Goal: Task Accomplishment & Management: Complete application form

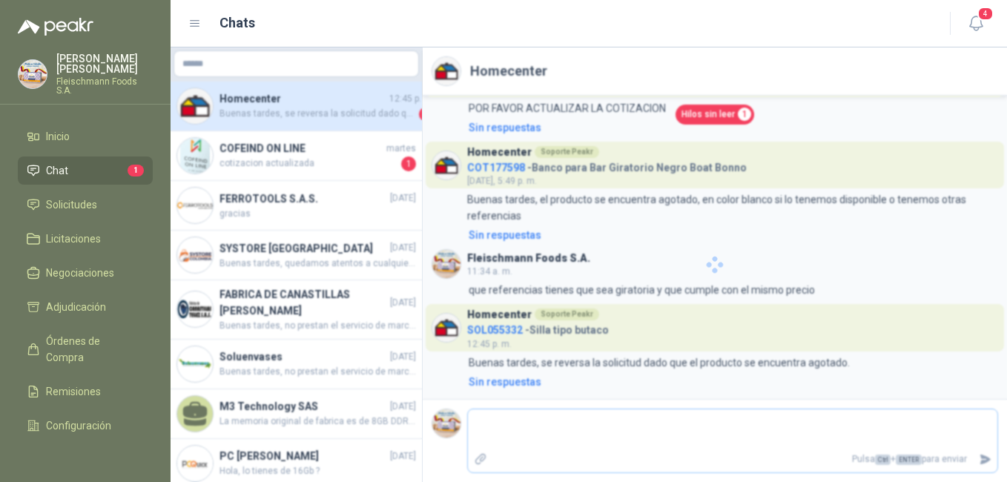
scroll to position [50, 0]
click at [648, 446] on textarea at bounding box center [732, 429] width 529 height 34
click at [584, 453] on p "Pulsa Ctrl + ENTER para enviar" at bounding box center [733, 459] width 481 height 26
click at [974, 22] on icon "button" at bounding box center [976, 23] width 19 height 19
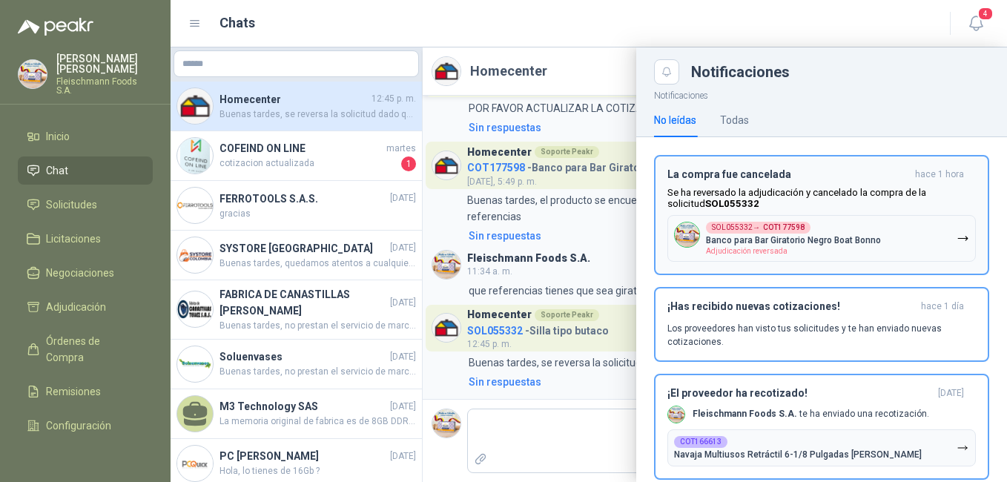
click at [811, 251] on div "SOL055332 → COT177598 Banco para Bar Giratorio Negro Boat [PERSON_NAME] Adjudic…" at bounding box center [793, 238] width 175 height 33
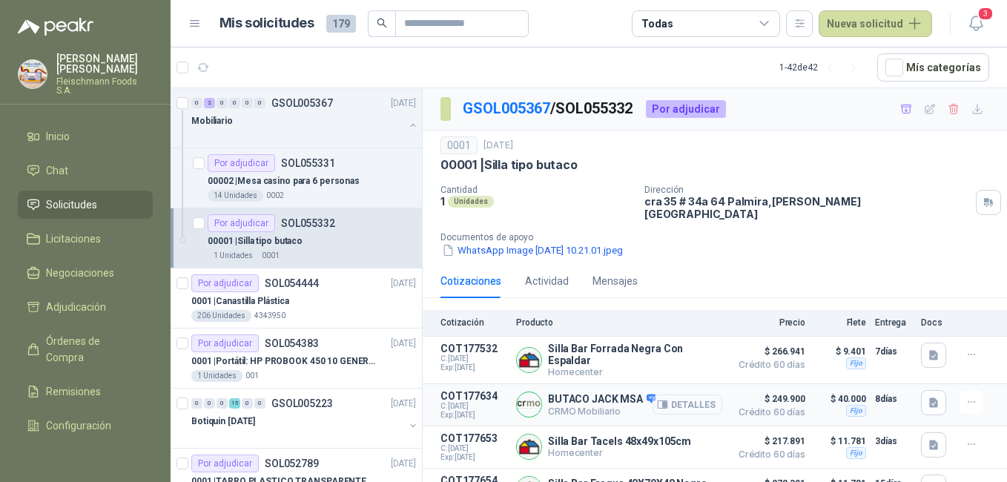
click at [657, 399] on icon "button" at bounding box center [662, 404] width 11 height 11
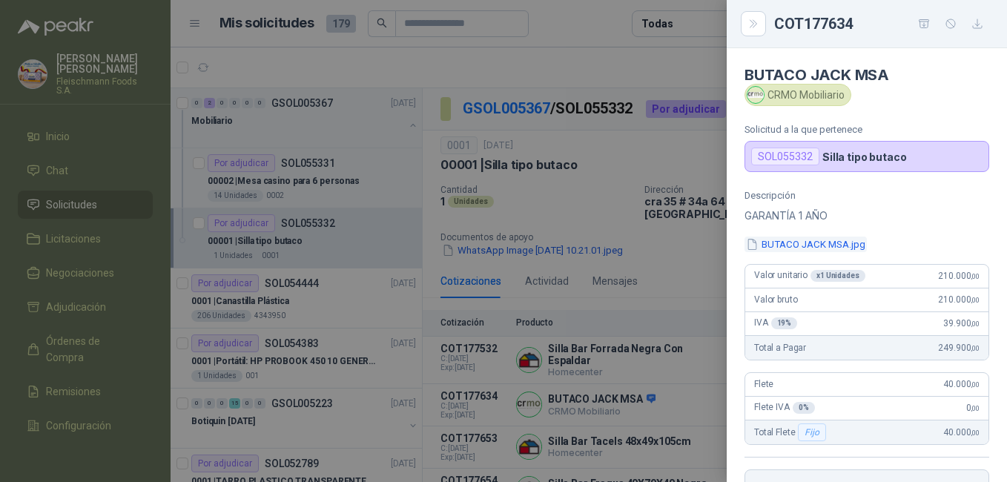
click at [830, 242] on button "BUTACO JACK MSA.jpg" at bounding box center [806, 245] width 122 height 16
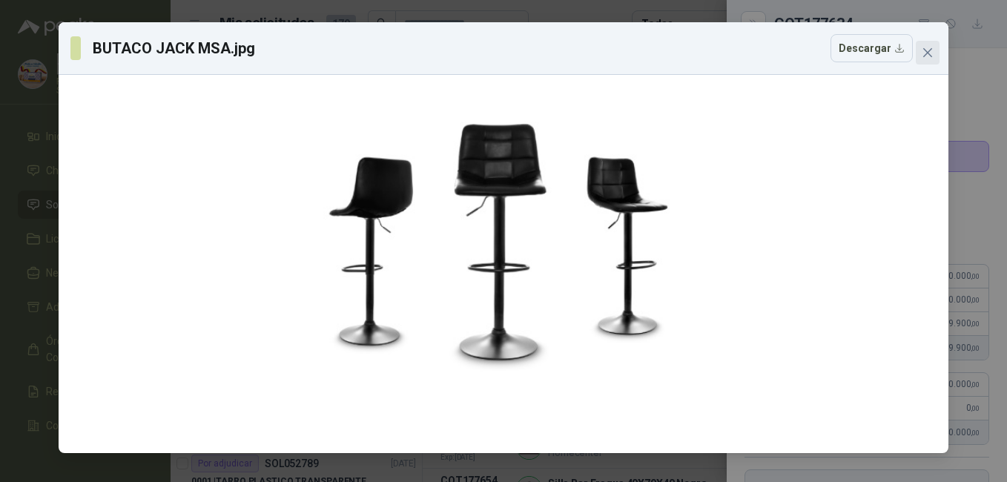
click at [921, 48] on span "Close" at bounding box center [928, 53] width 24 height 12
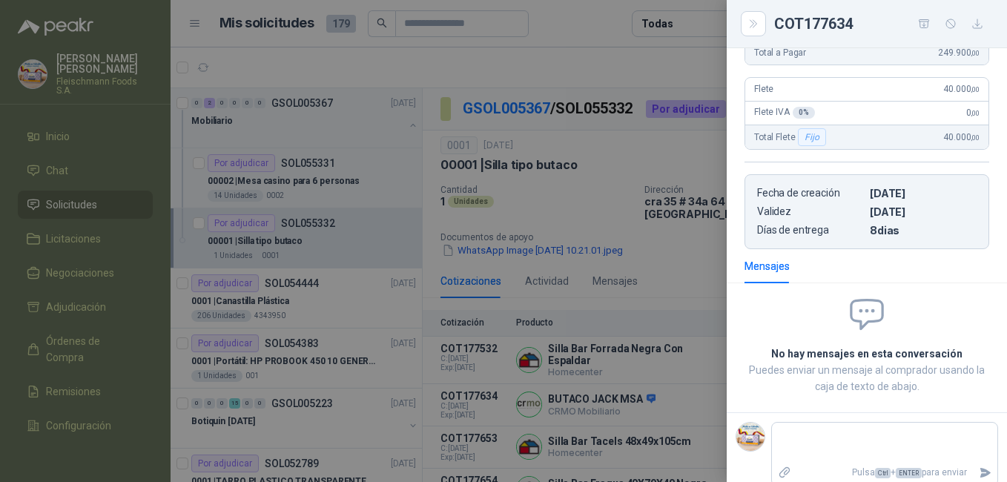
scroll to position [308, 0]
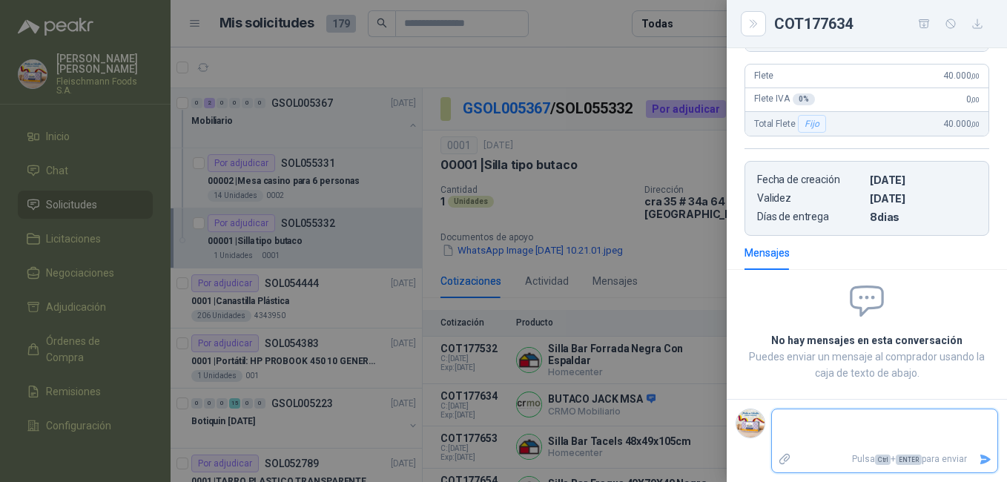
click at [836, 419] on textarea at bounding box center [884, 429] width 225 height 34
type textarea "*"
type textarea "**"
type textarea "***"
type textarea "****"
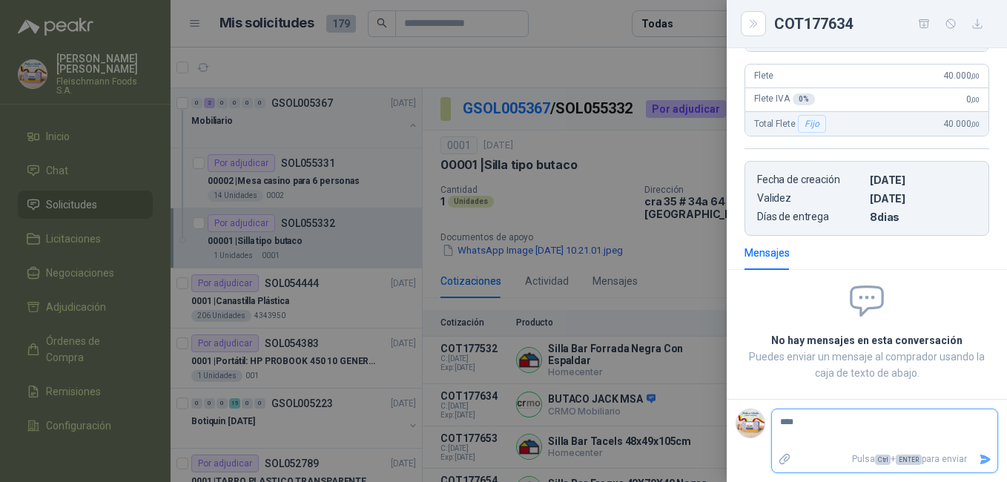
type textarea "****"
type textarea "******"
type textarea "*******"
type textarea "********"
type textarea "*********"
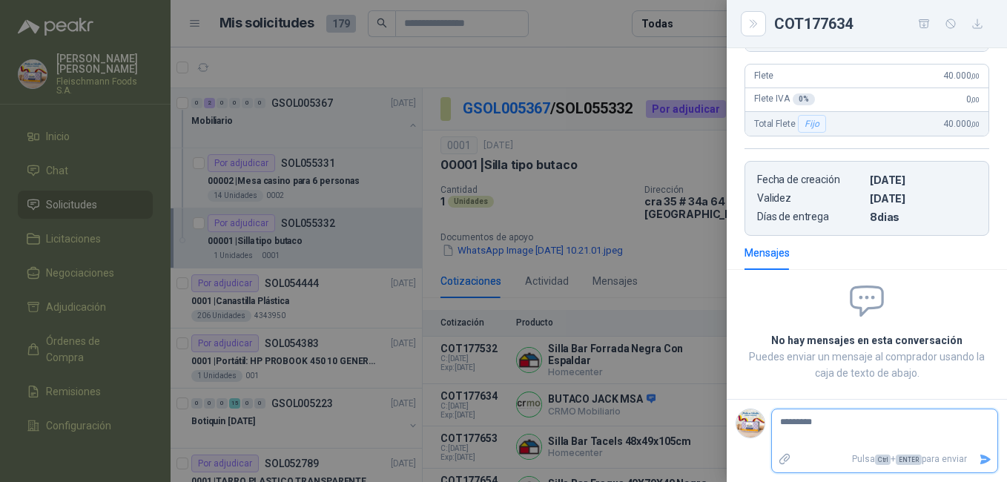
type textarea "**********"
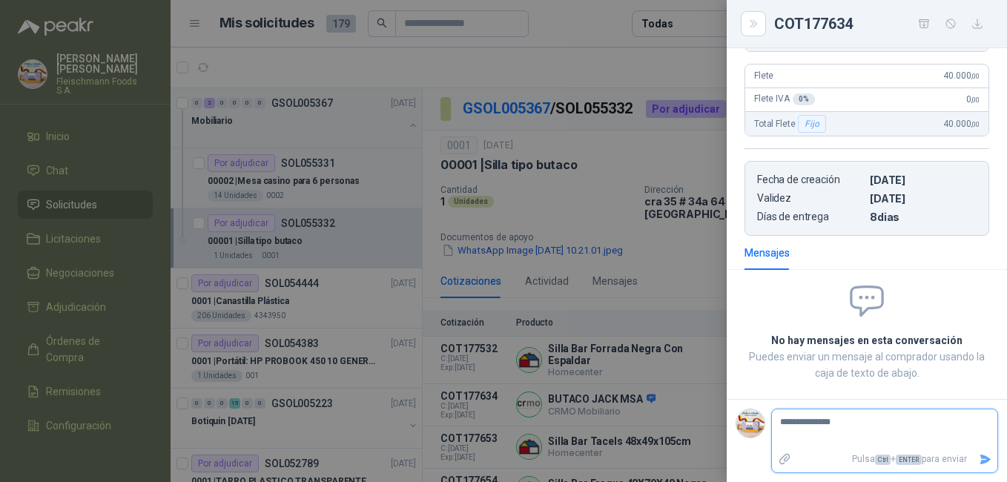
type textarea "**********"
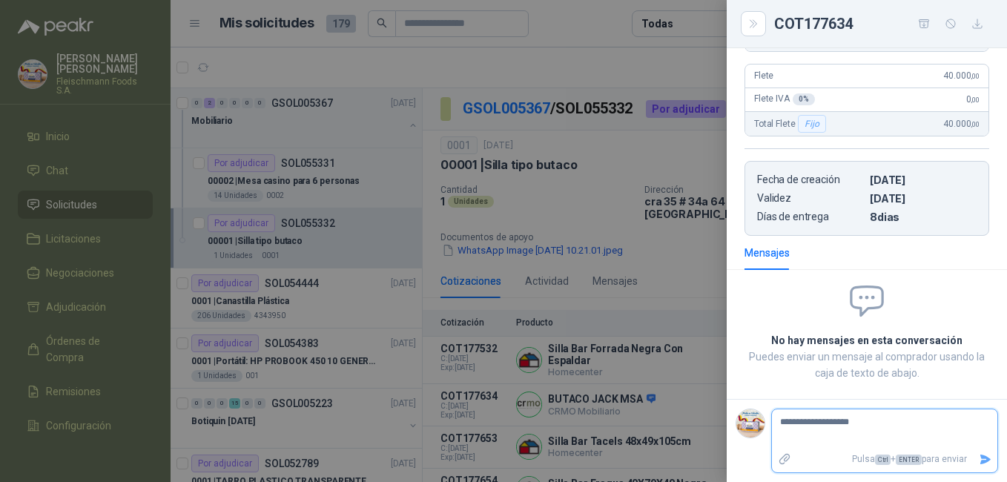
type textarea "**********"
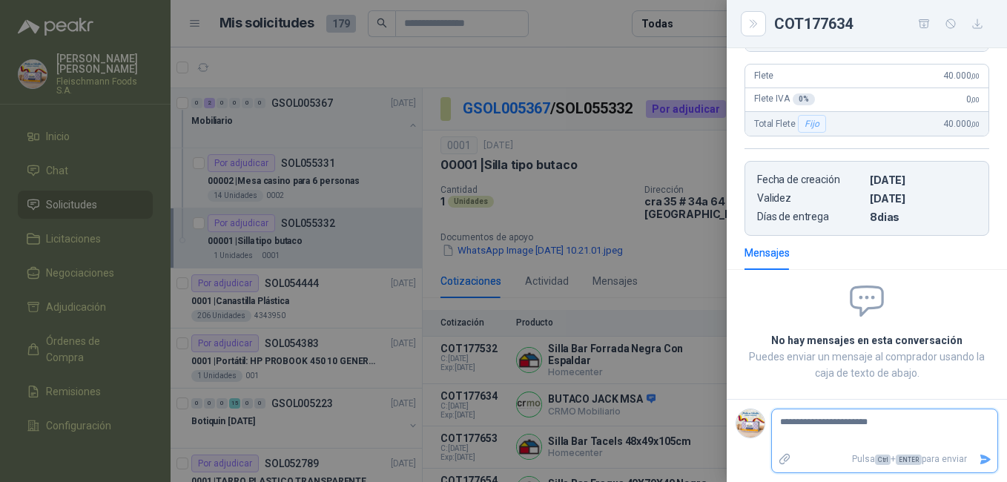
type textarea "**********"
click at [979, 463] on icon "Enviar" at bounding box center [985, 459] width 13 height 13
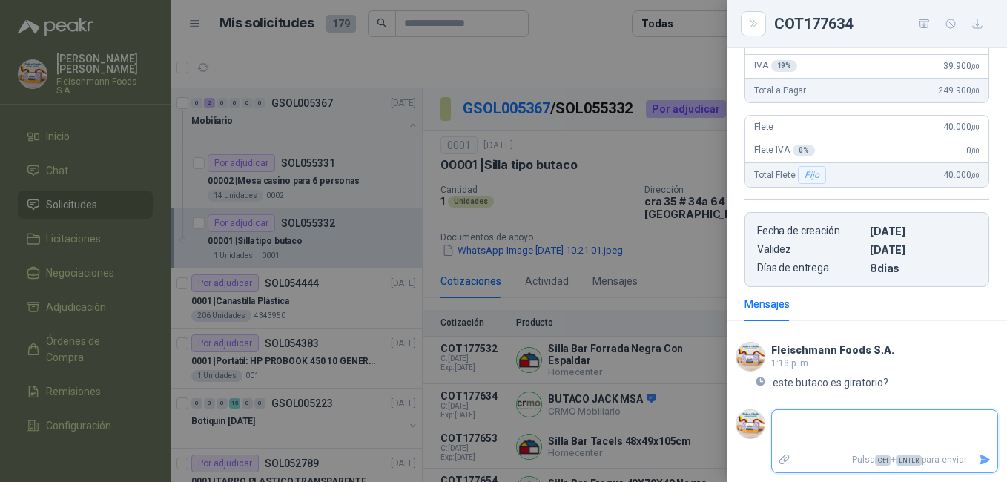
scroll to position [257, 0]
click at [747, 26] on icon "Close" at bounding box center [753, 24] width 13 height 13
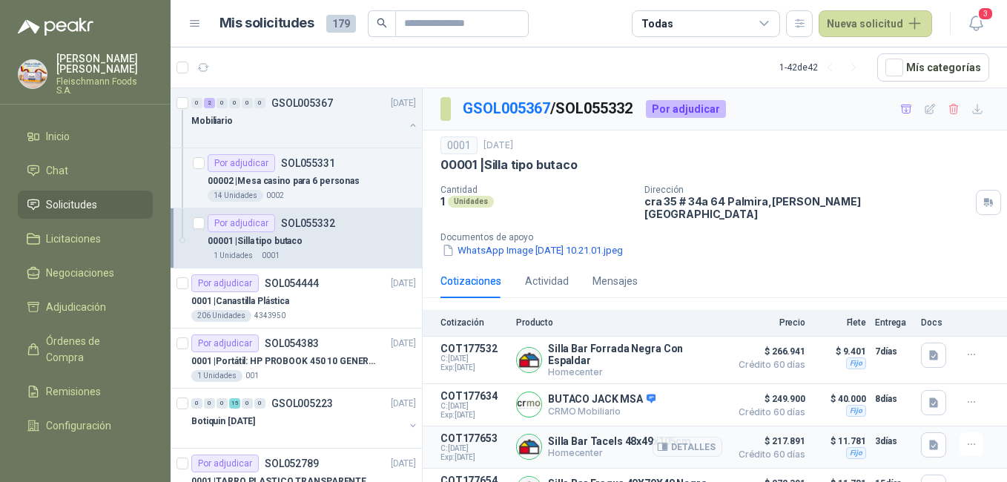
scroll to position [66, 0]
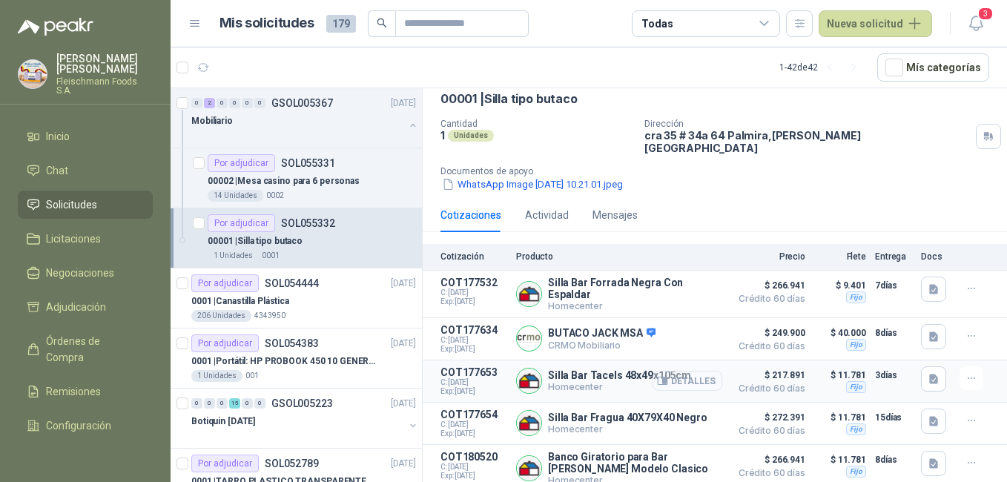
click at [693, 371] on button "Detalles" at bounding box center [688, 381] width 70 height 20
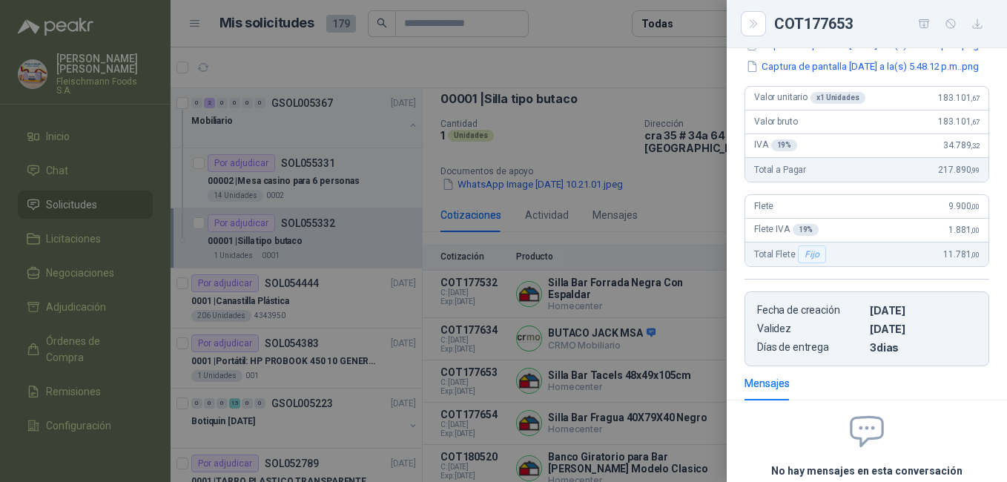
scroll to position [0, 0]
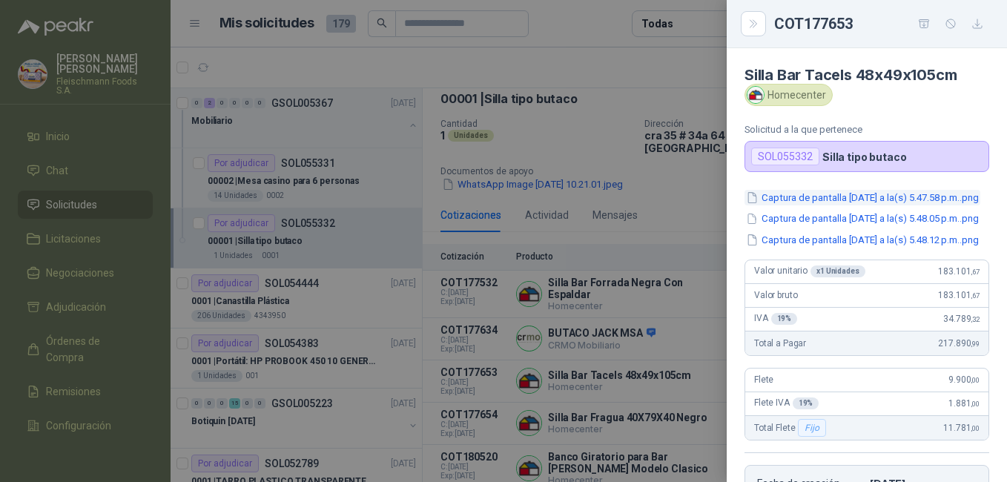
click at [878, 202] on button "Captura de pantalla [DATE] a la(s) 5.47.58 p.m..png" at bounding box center [863, 198] width 236 height 16
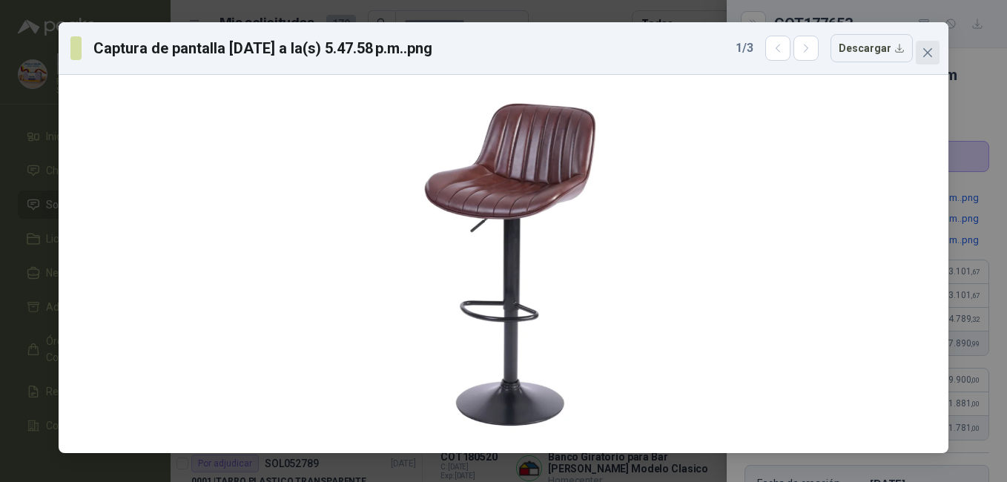
click at [928, 45] on button "Close" at bounding box center [928, 53] width 24 height 24
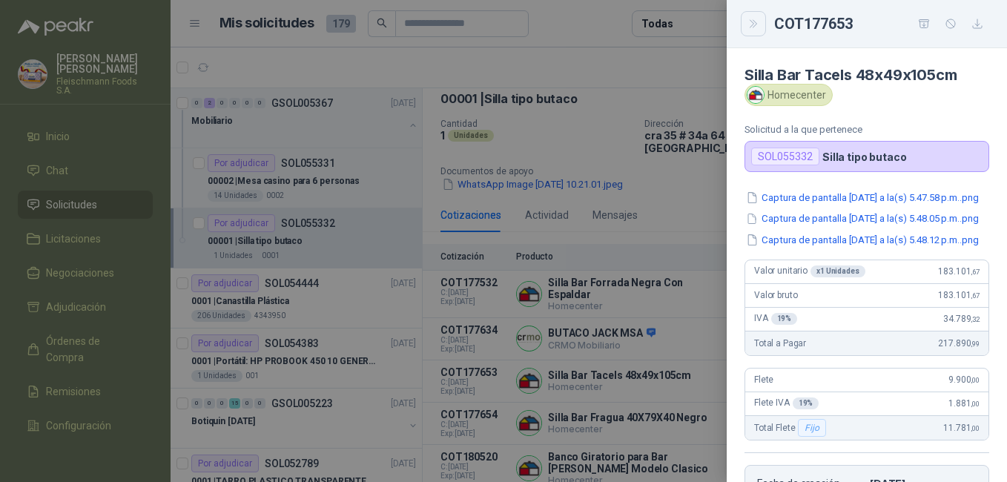
click at [752, 21] on icon "Close" at bounding box center [753, 24] width 13 height 13
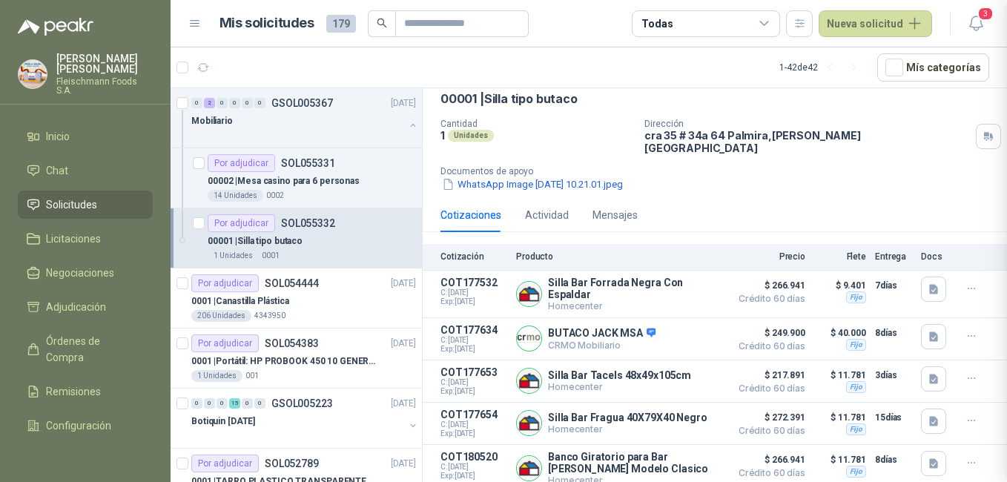
scroll to position [338, 0]
click at [671, 413] on button "Detalles" at bounding box center [688, 423] width 70 height 20
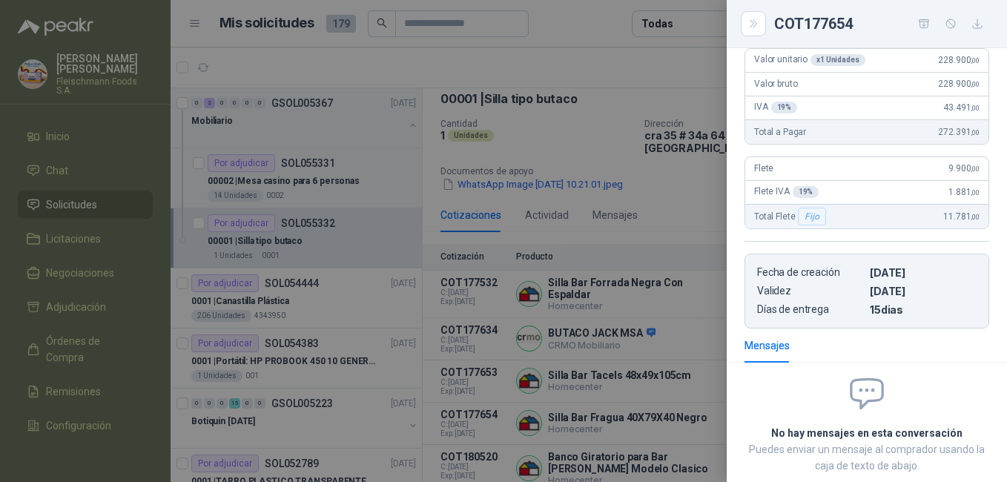
scroll to position [0, 0]
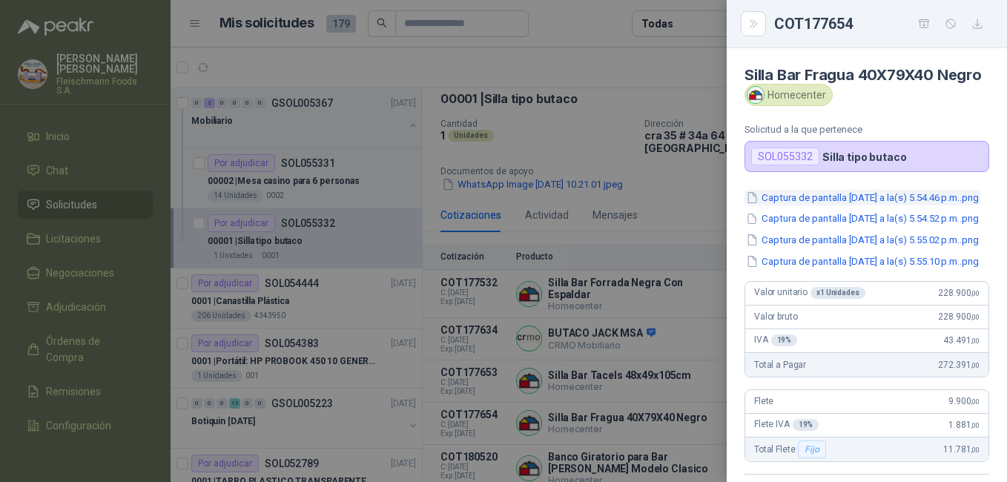
click at [822, 205] on button "Captura de pantalla [DATE] a la(s) 5.54.46 p.m..png" at bounding box center [863, 198] width 236 height 16
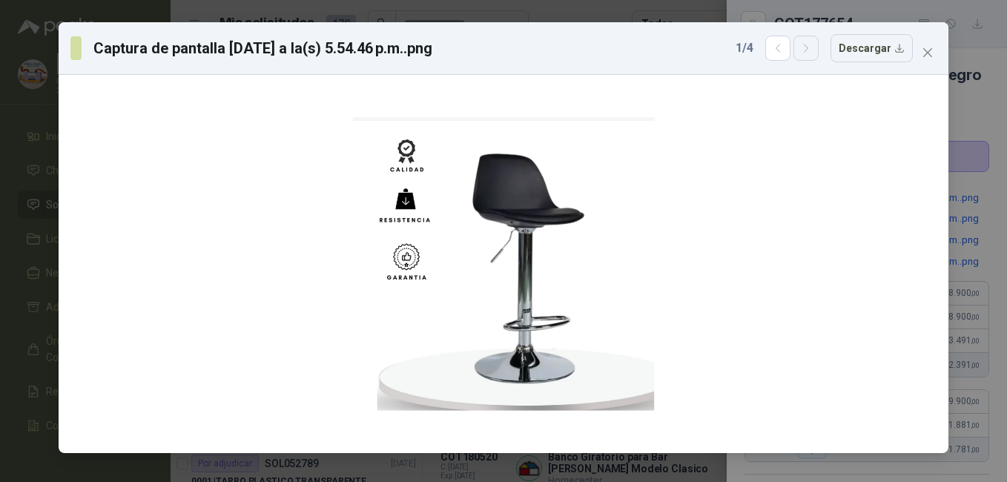
click at [811, 52] on icon "button" at bounding box center [806, 48] width 13 height 13
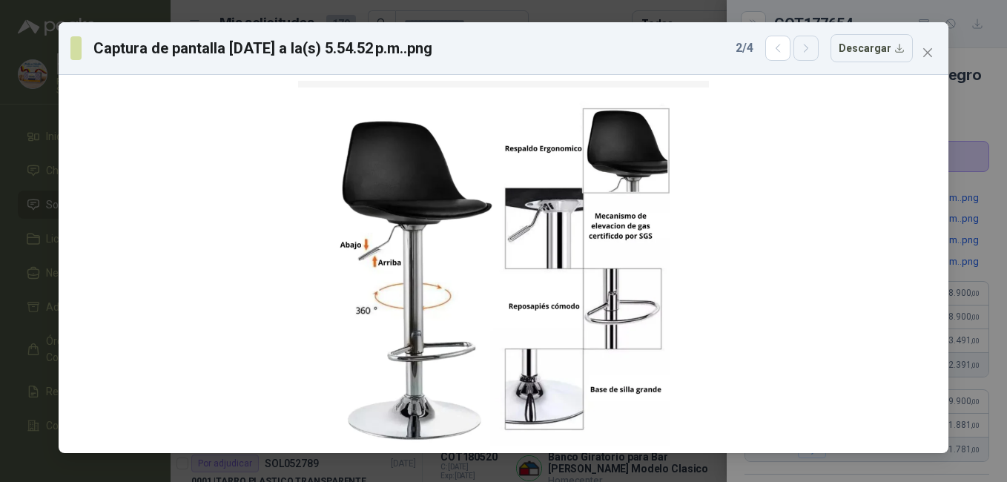
click at [811, 52] on icon "button" at bounding box center [806, 48] width 13 height 13
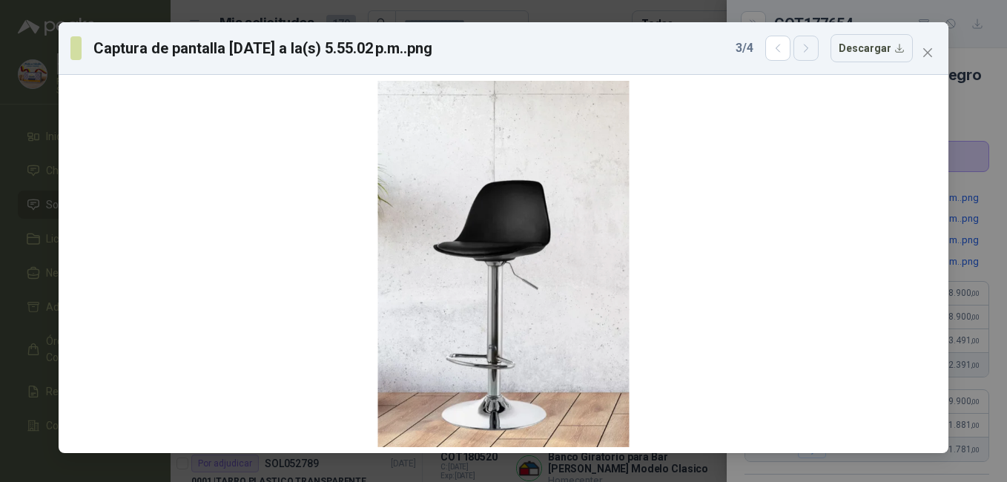
click at [811, 53] on icon "button" at bounding box center [806, 48] width 13 height 13
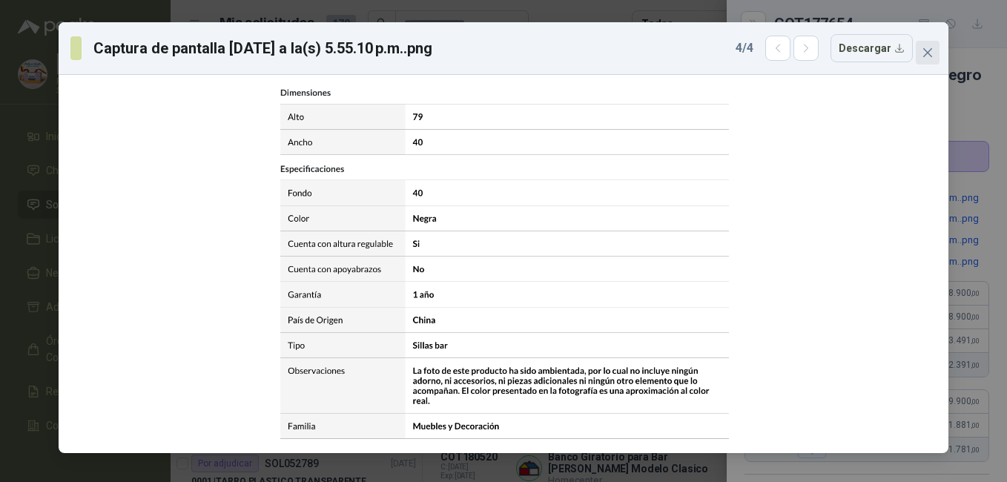
click at [925, 50] on icon "close" at bounding box center [927, 52] width 9 height 9
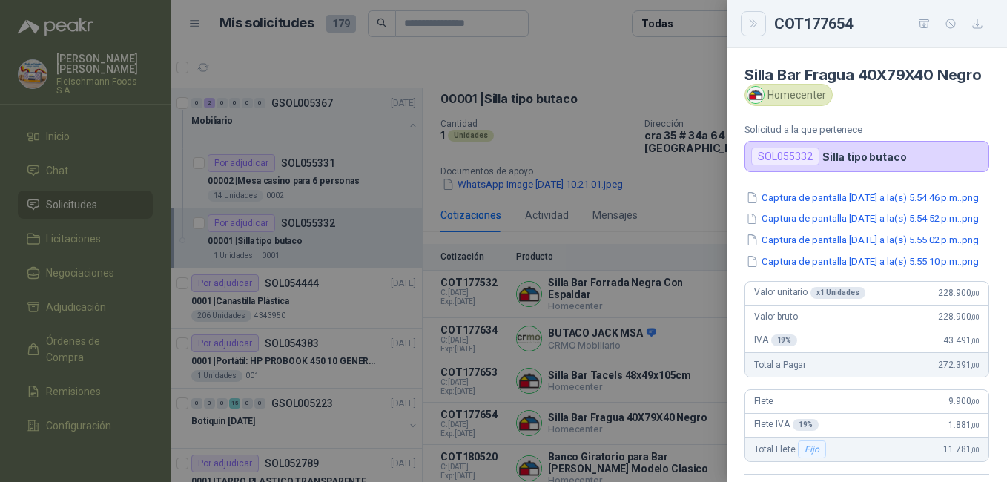
click at [760, 27] on button "Close" at bounding box center [753, 23] width 25 height 25
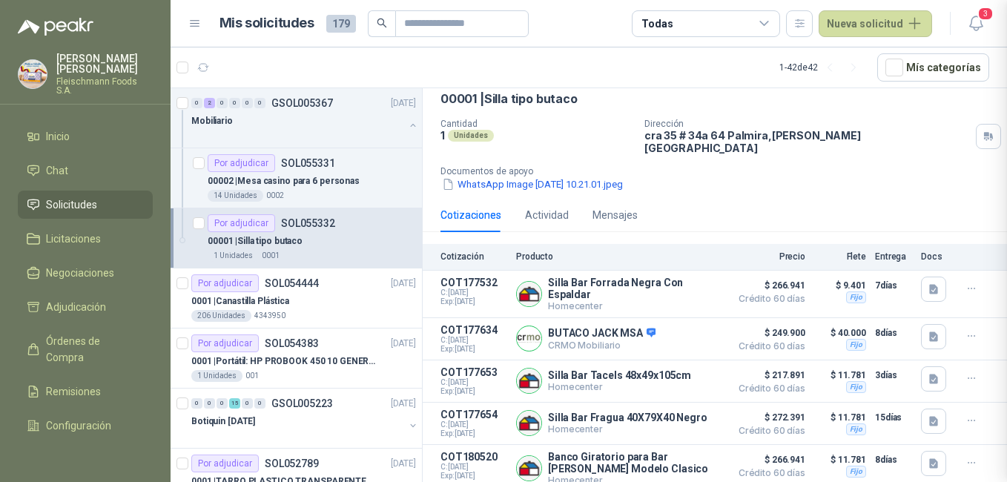
scroll to position [389, 0]
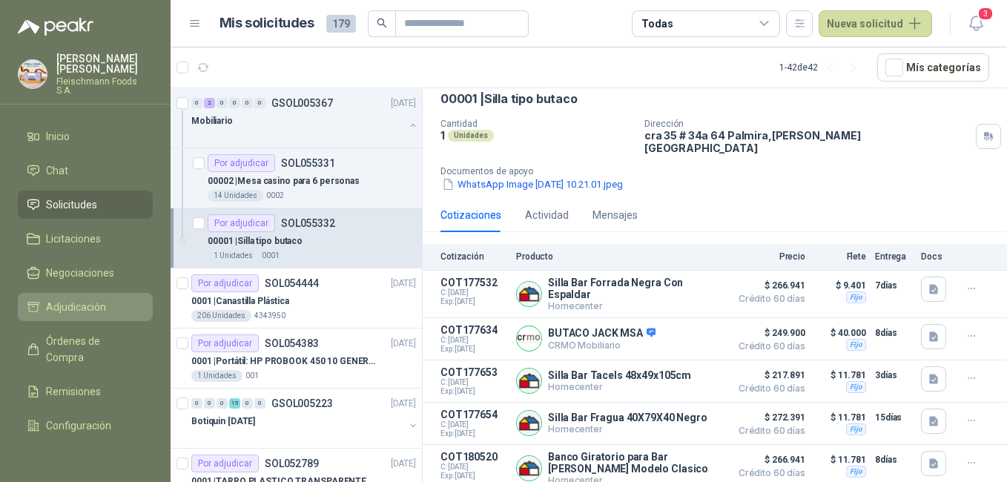
click at [118, 293] on link "Adjudicación" at bounding box center [85, 307] width 135 height 28
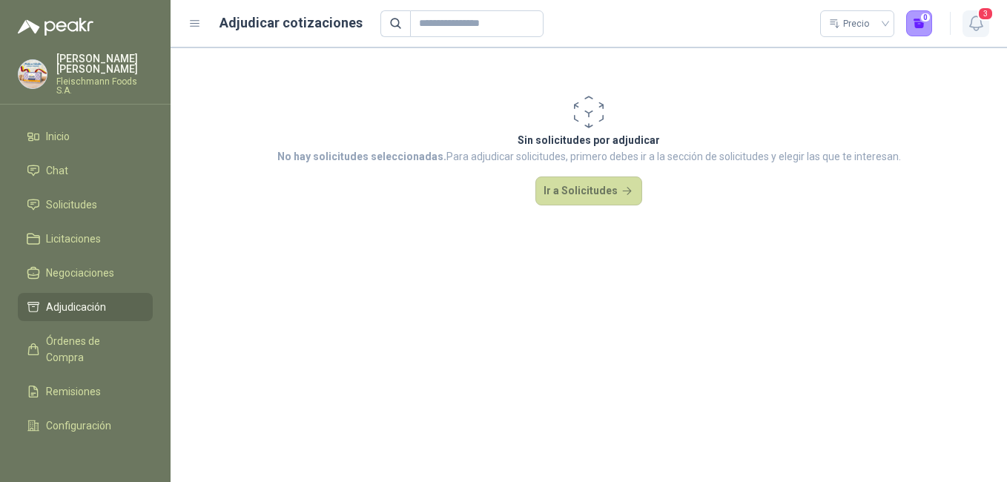
click at [977, 25] on icon "button" at bounding box center [976, 23] width 19 height 19
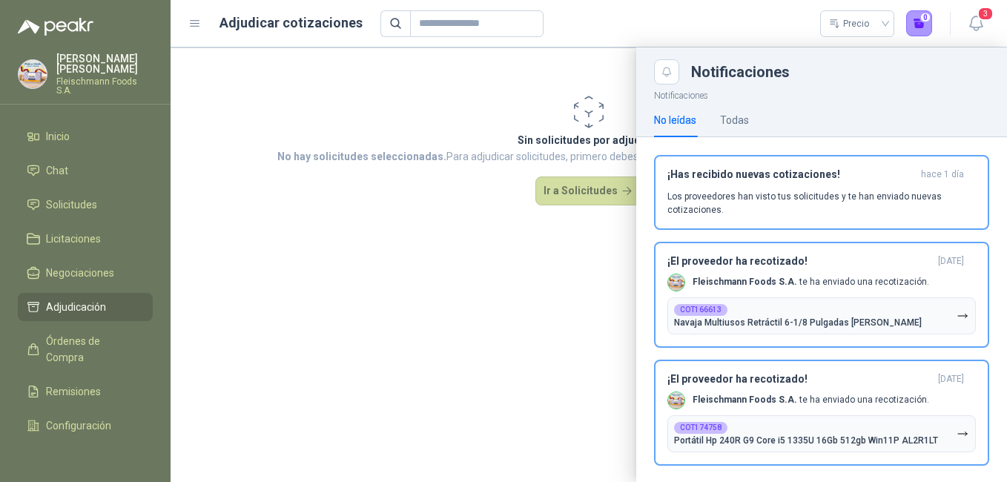
click at [373, 182] on div at bounding box center [589, 264] width 836 height 435
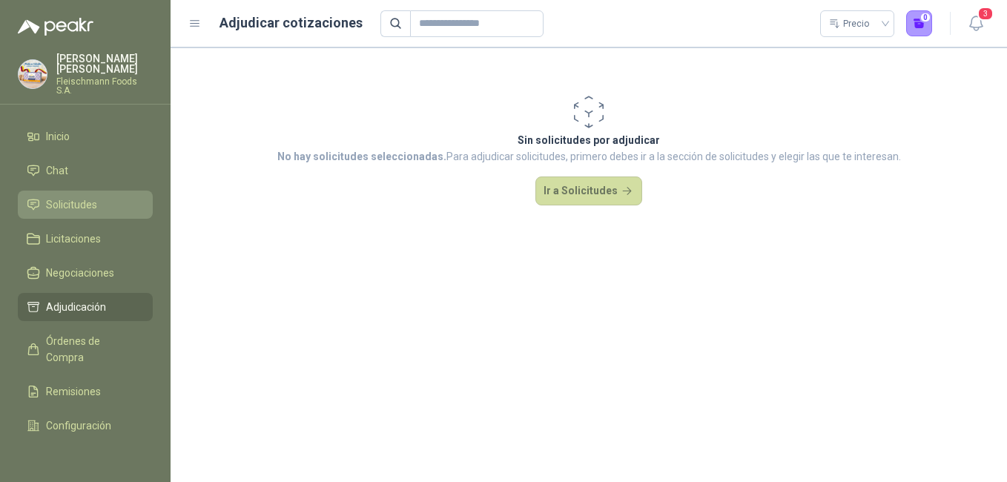
click at [102, 199] on li "Solicitudes" at bounding box center [85, 205] width 117 height 16
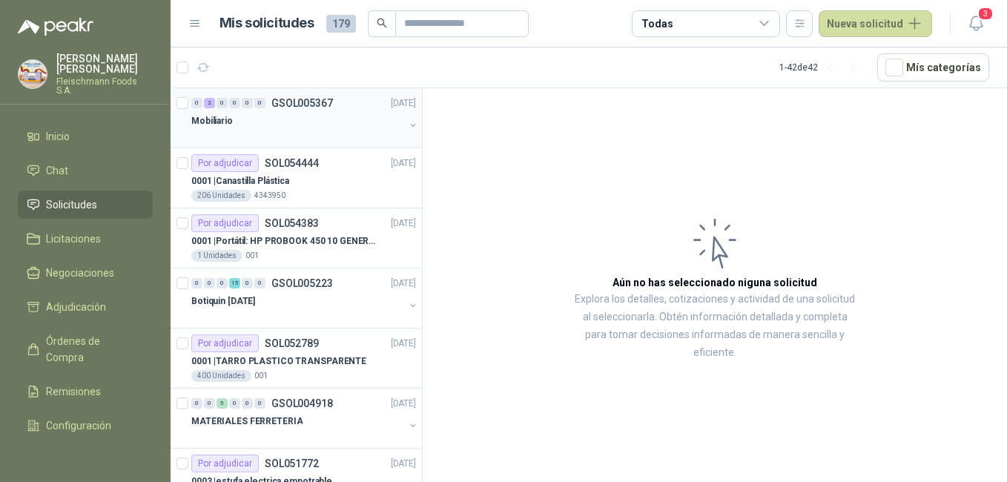
click at [294, 105] on p "GSOL005367" at bounding box center [302, 103] width 62 height 10
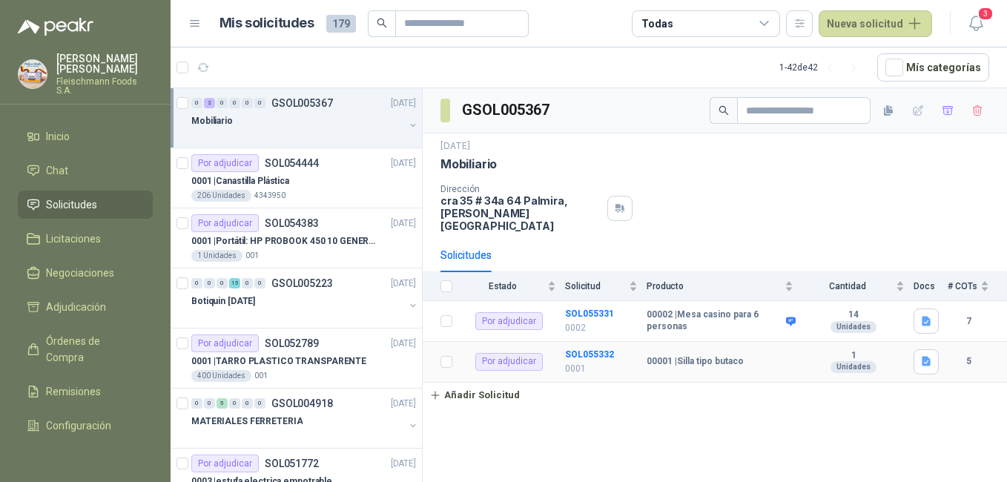
click at [705, 356] on b "00001 | Silla tipo butaco" at bounding box center [695, 362] width 97 height 12
click at [600, 349] on b "SOL055332" at bounding box center [589, 354] width 49 height 10
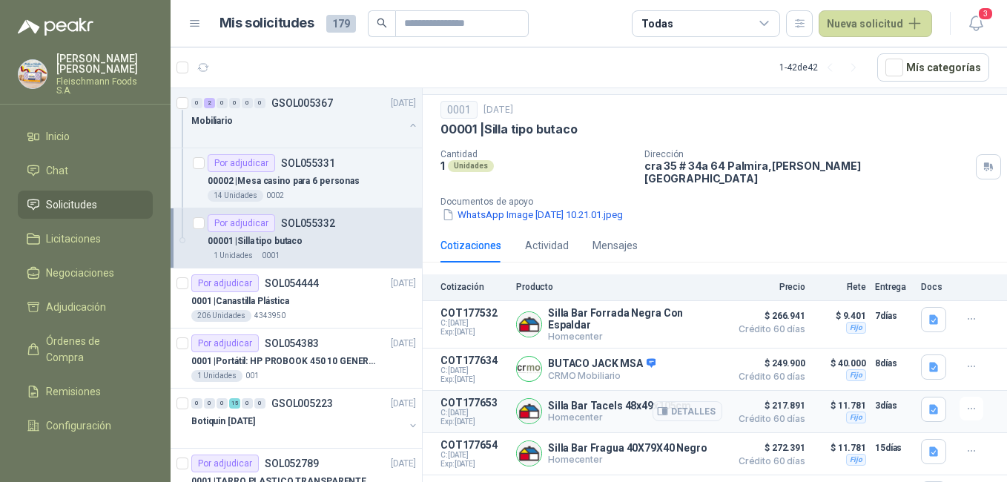
scroll to position [66, 0]
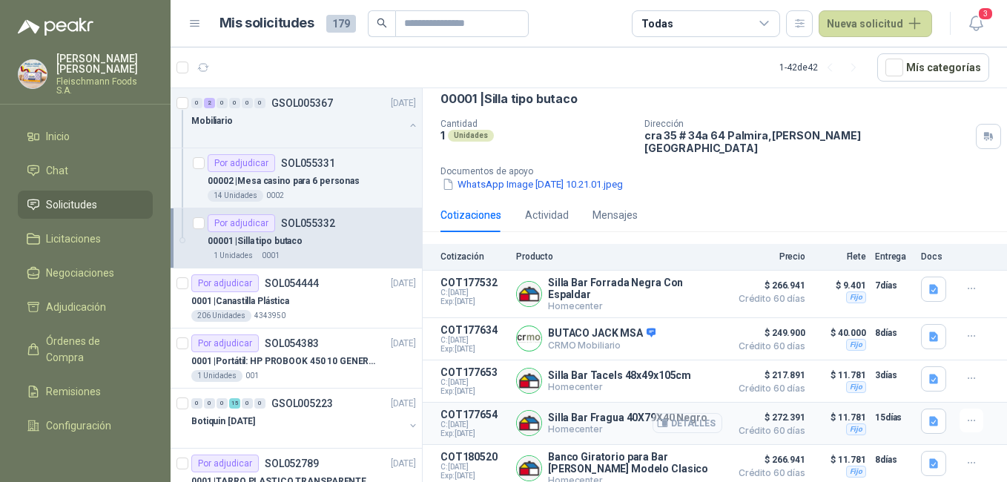
click at [678, 416] on button "Detalles" at bounding box center [688, 423] width 70 height 20
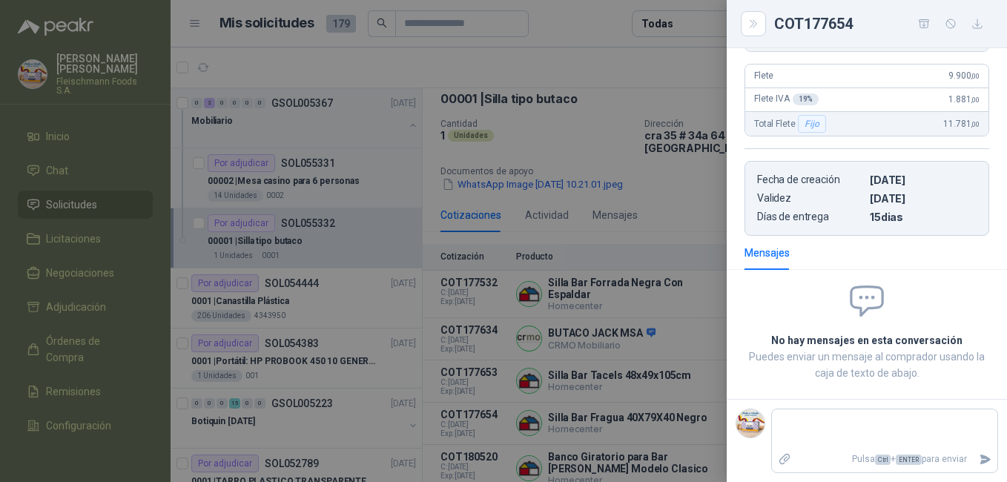
scroll to position [0, 0]
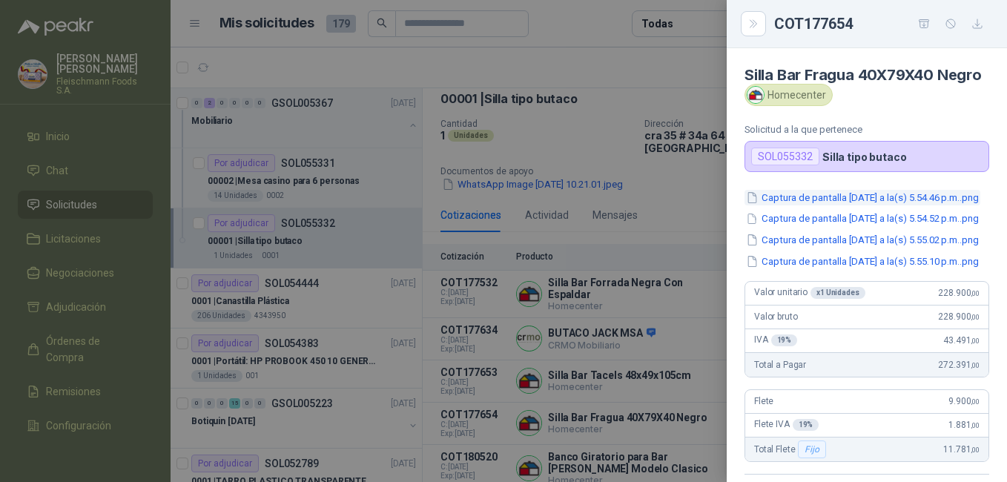
click at [870, 205] on button "Captura de pantalla [DATE] a la(s) 5.54.46 p.m..png" at bounding box center [863, 198] width 236 height 16
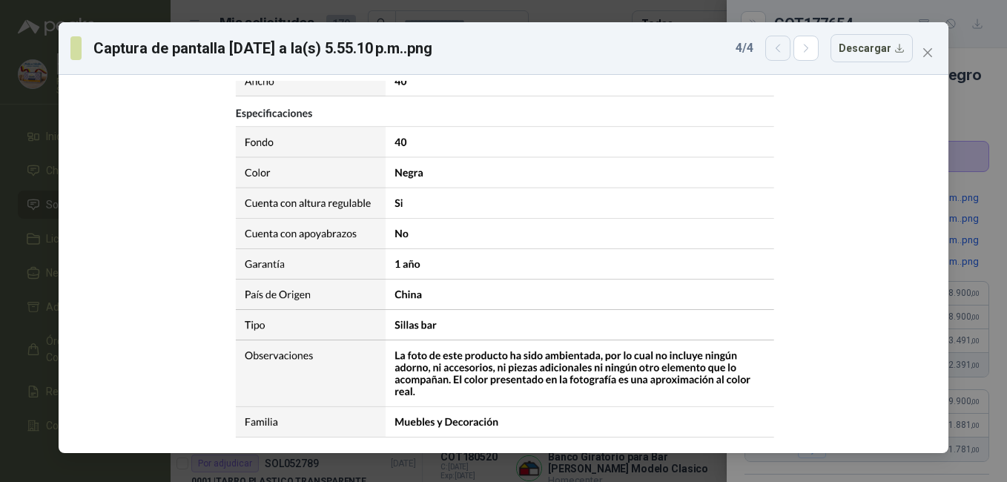
click at [779, 50] on icon "button" at bounding box center [778, 47] width 4 height 7
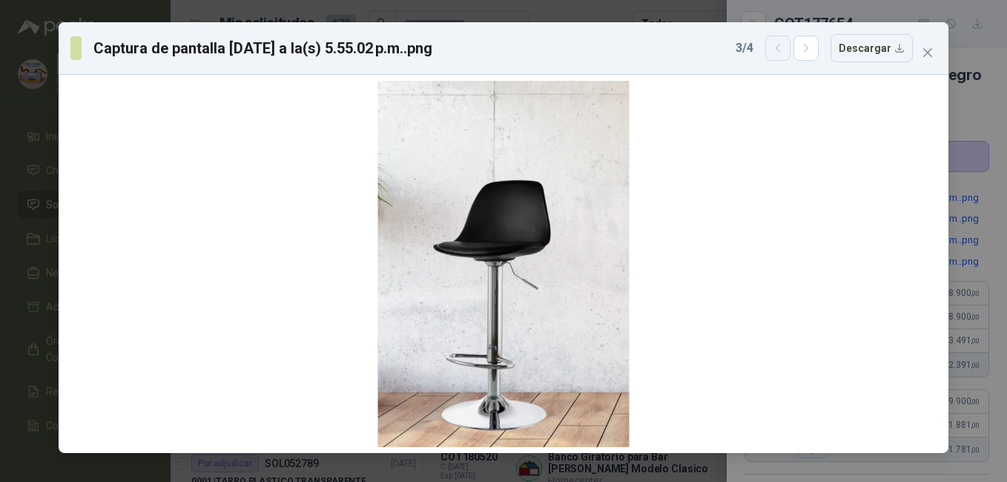
click at [774, 51] on button "button" at bounding box center [777, 48] width 25 height 25
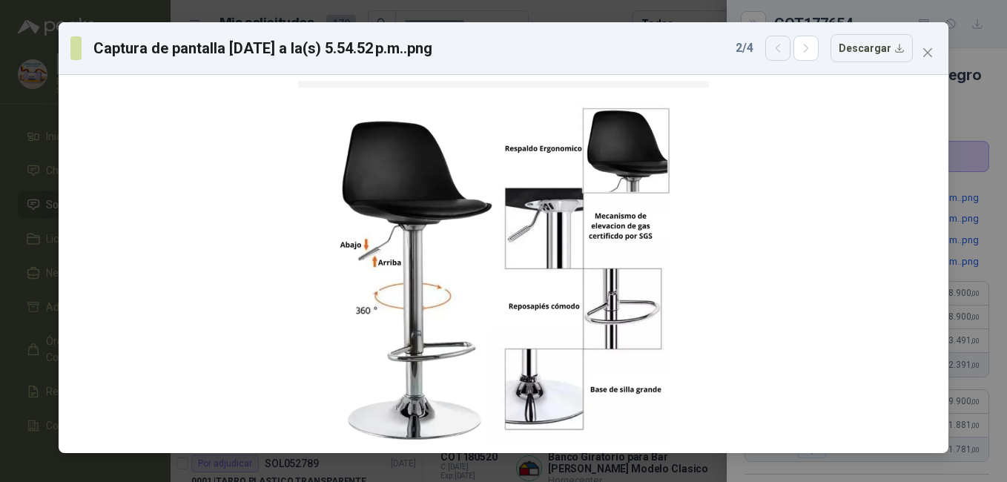
click at [774, 51] on button "button" at bounding box center [777, 48] width 25 height 25
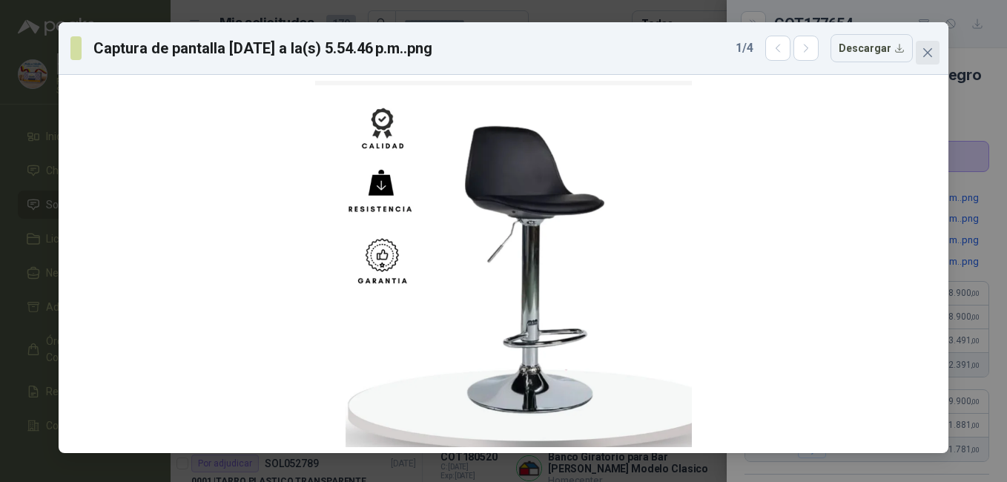
click at [934, 49] on span "Close" at bounding box center [928, 53] width 24 height 12
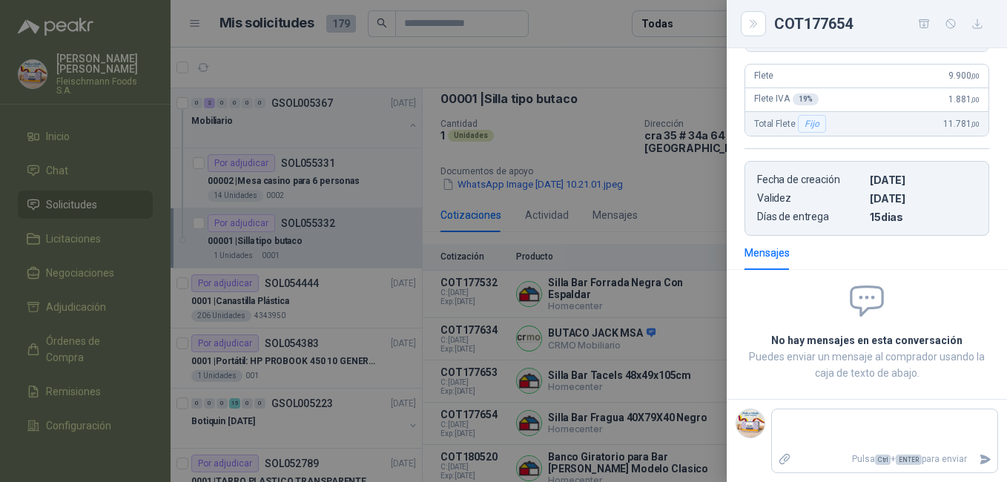
scroll to position [389, 0]
click at [477, 454] on div at bounding box center [503, 241] width 1007 height 482
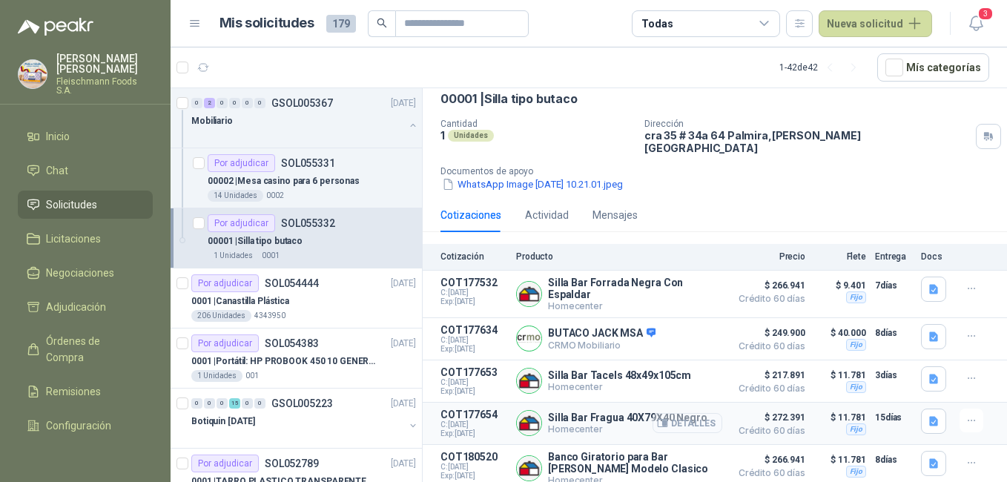
click at [676, 420] on button "Detalles" at bounding box center [688, 423] width 70 height 20
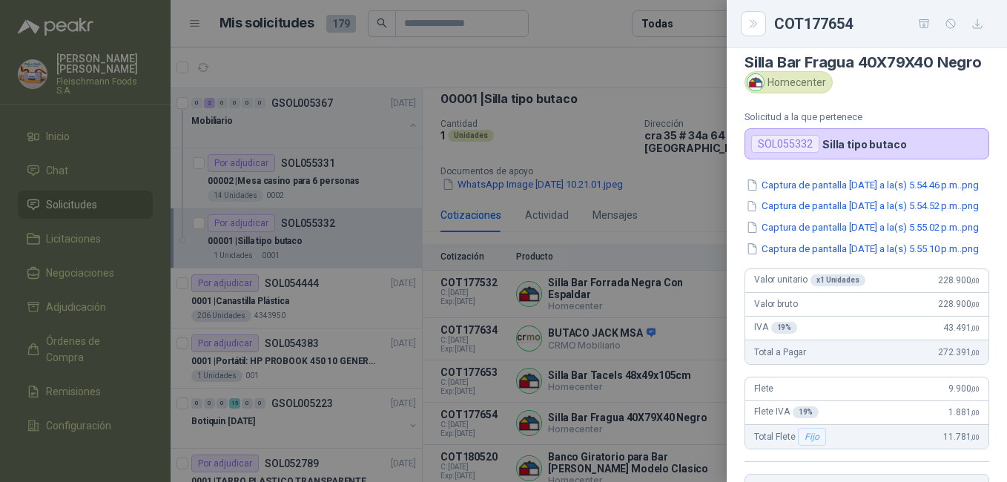
scroll to position [0, 0]
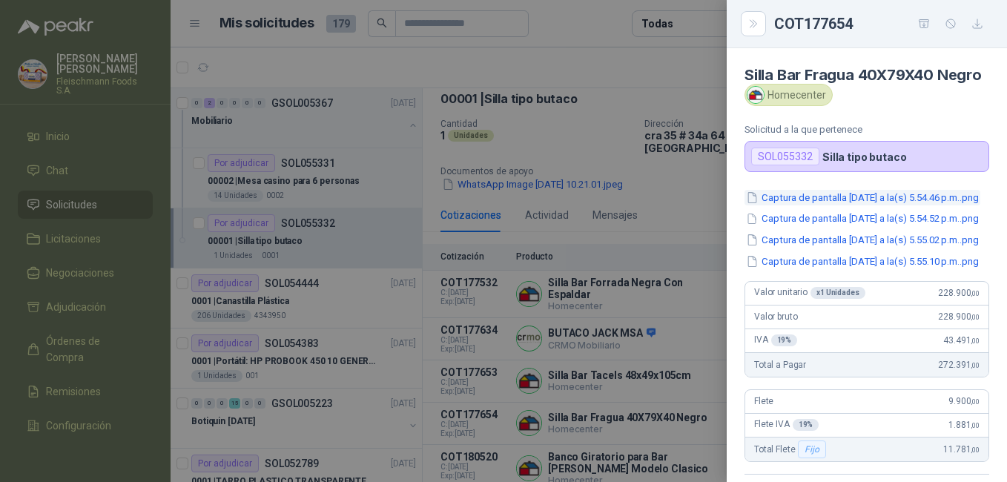
click at [825, 205] on button "Captura de pantalla [DATE] a la(s) 5.54.46 p.m..png" at bounding box center [863, 198] width 236 height 16
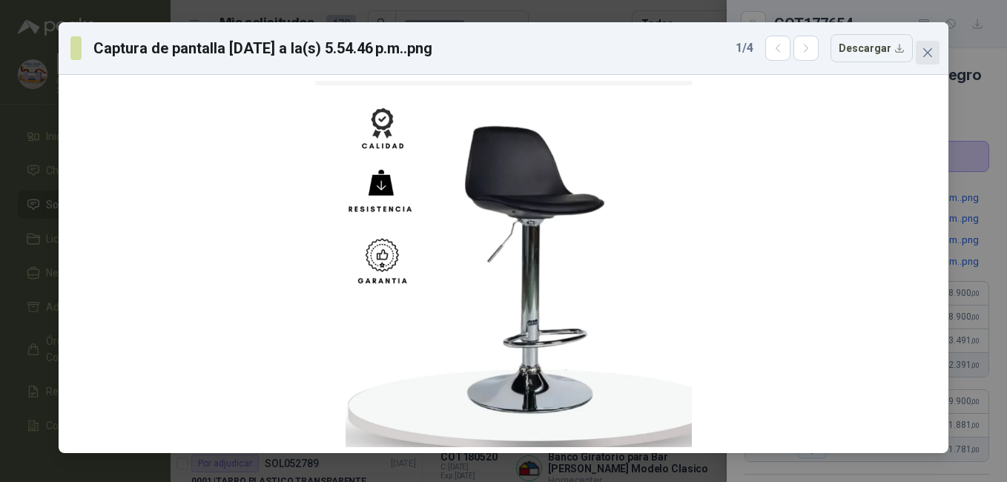
click at [930, 55] on icon "close" at bounding box center [927, 52] width 9 height 9
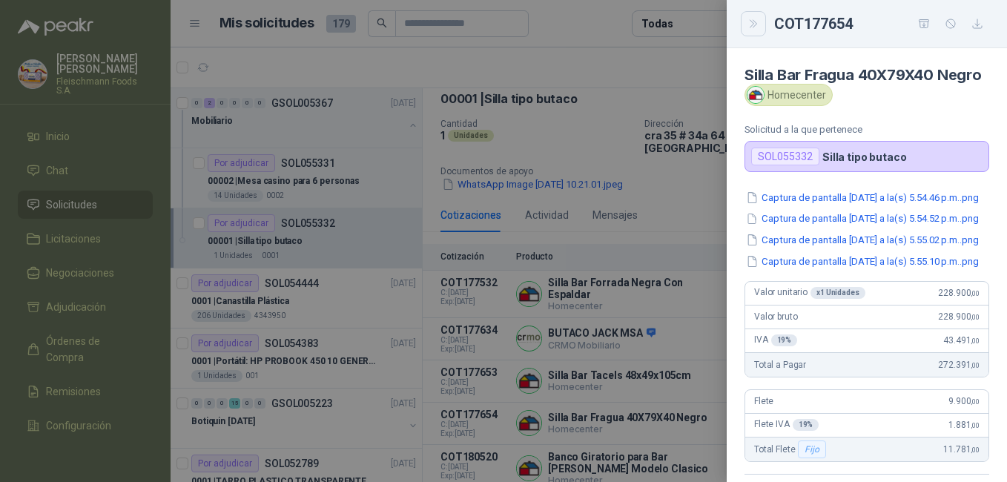
click at [747, 25] on icon "Close" at bounding box center [753, 24] width 13 height 13
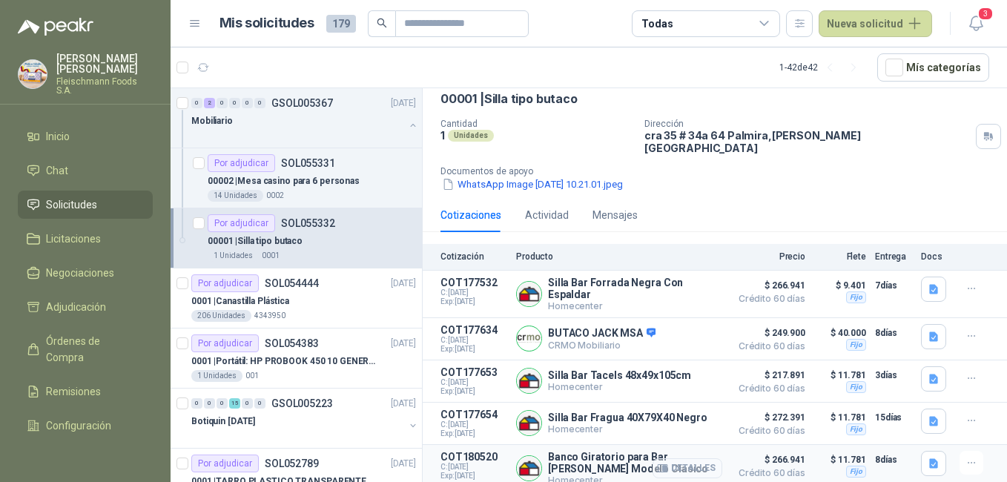
click at [687, 464] on button "Detalles" at bounding box center [688, 468] width 70 height 20
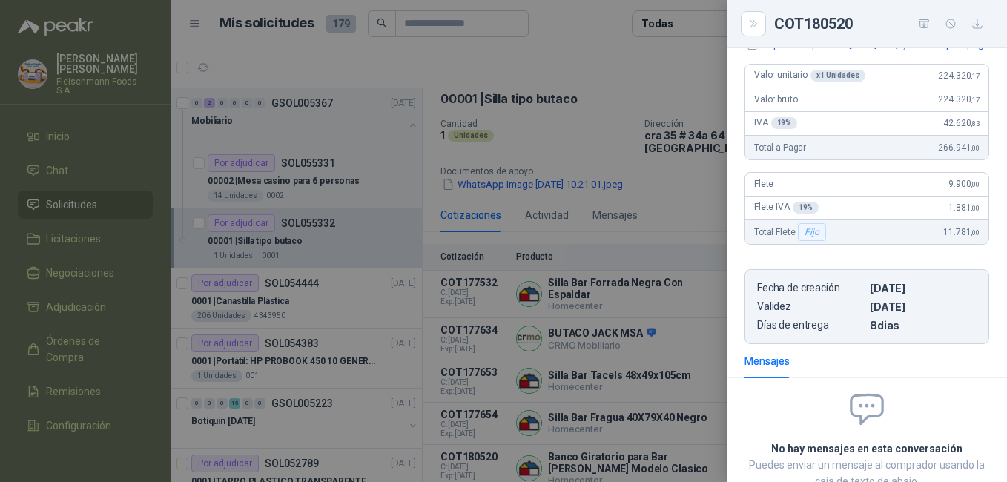
scroll to position [0, 0]
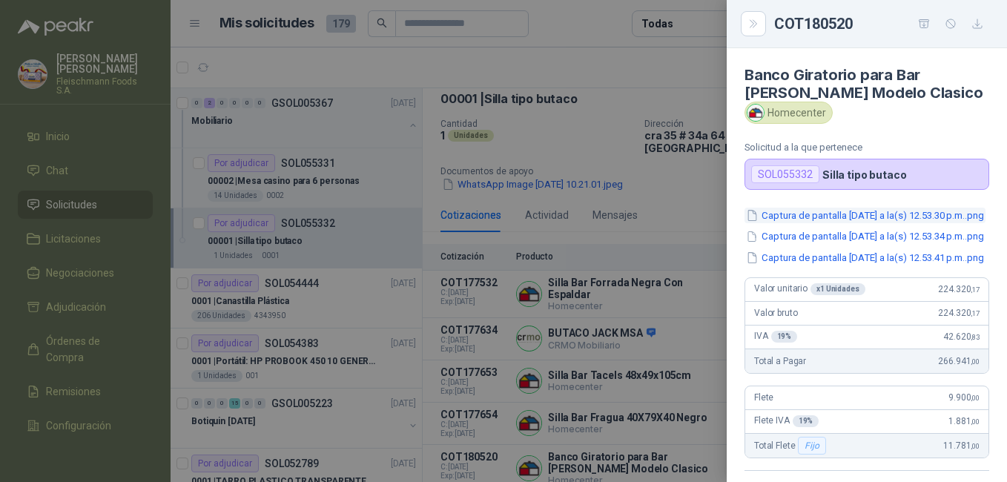
click at [841, 223] on button "Captura de pantalla [DATE] a la(s) 12.53.30 p.m..png" at bounding box center [865, 216] width 241 height 16
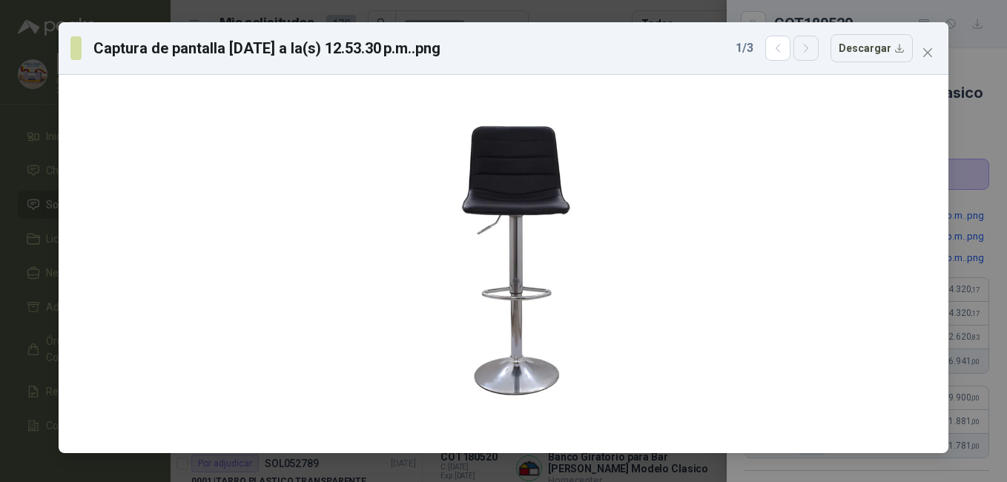
click at [811, 54] on button "button" at bounding box center [805, 48] width 25 height 25
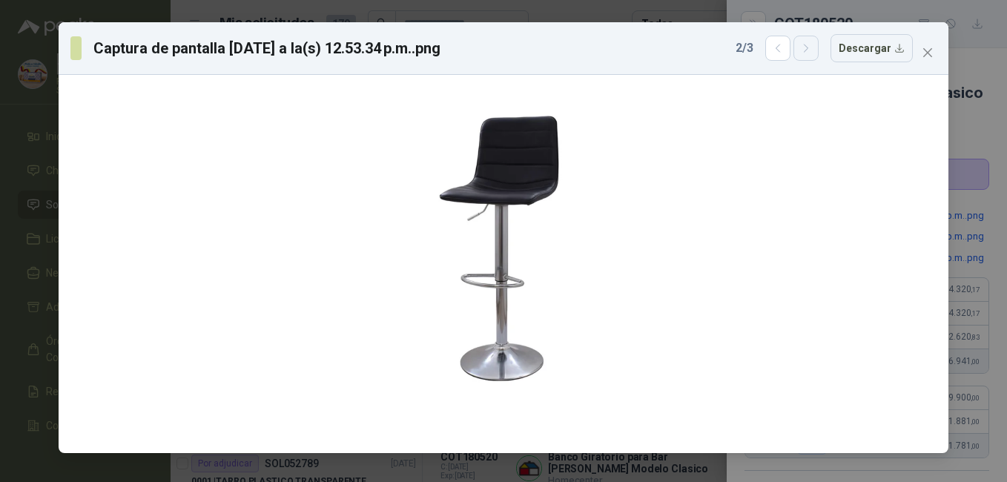
click at [811, 54] on icon "button" at bounding box center [806, 48] width 13 height 13
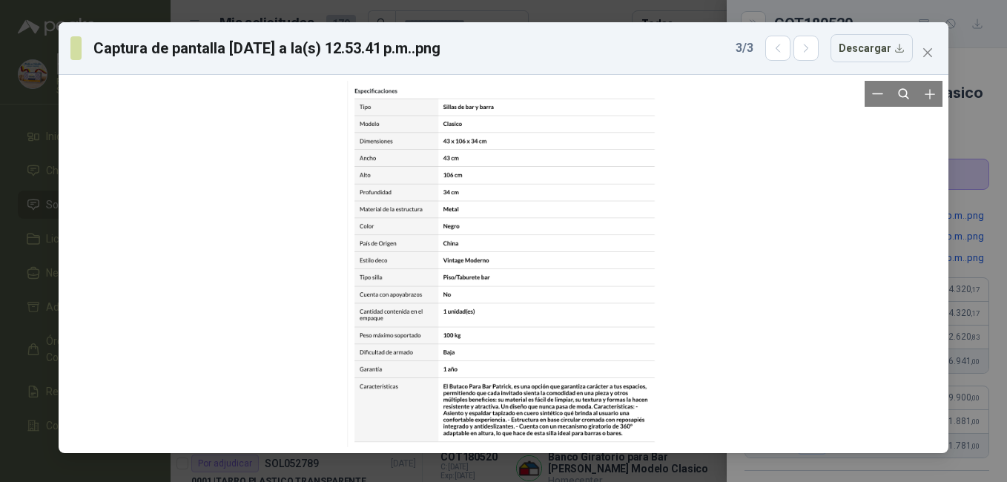
click at [567, 425] on div at bounding box center [503, 264] width 313 height 366
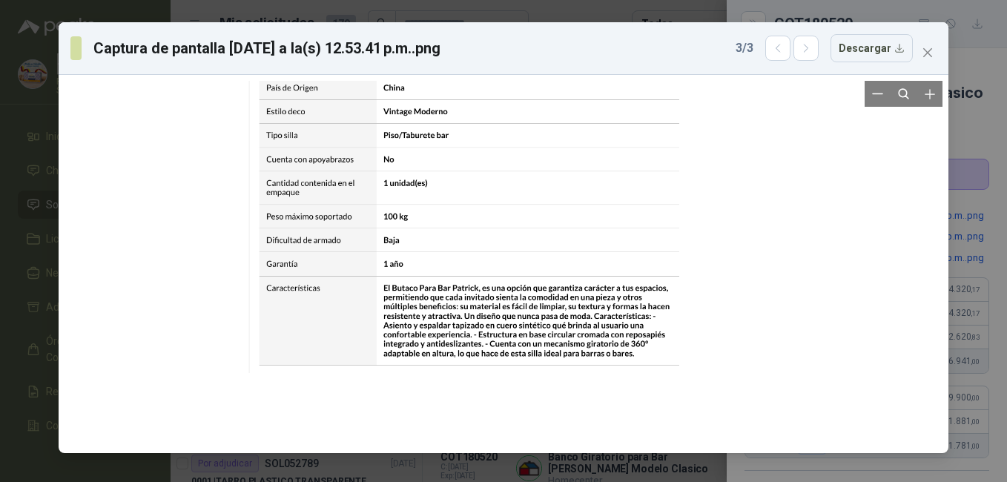
drag, startPoint x: 567, startPoint y: 424, endPoint x: 562, endPoint y: 328, distance: 96.5
click at [562, 328] on div at bounding box center [467, 116] width 438 height 513
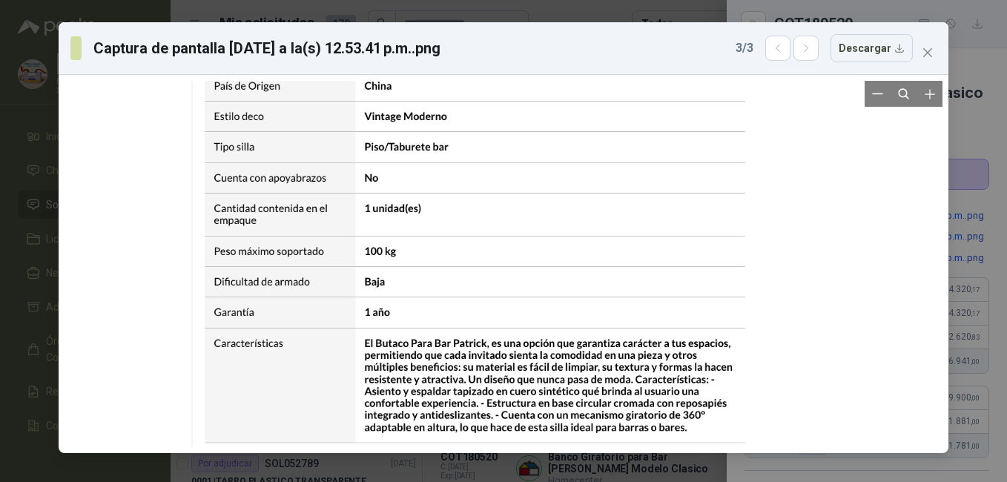
drag, startPoint x: 593, startPoint y: 409, endPoint x: 594, endPoint y: 380, distance: 28.9
click at [594, 380] on div at bounding box center [473, 122] width 564 height 659
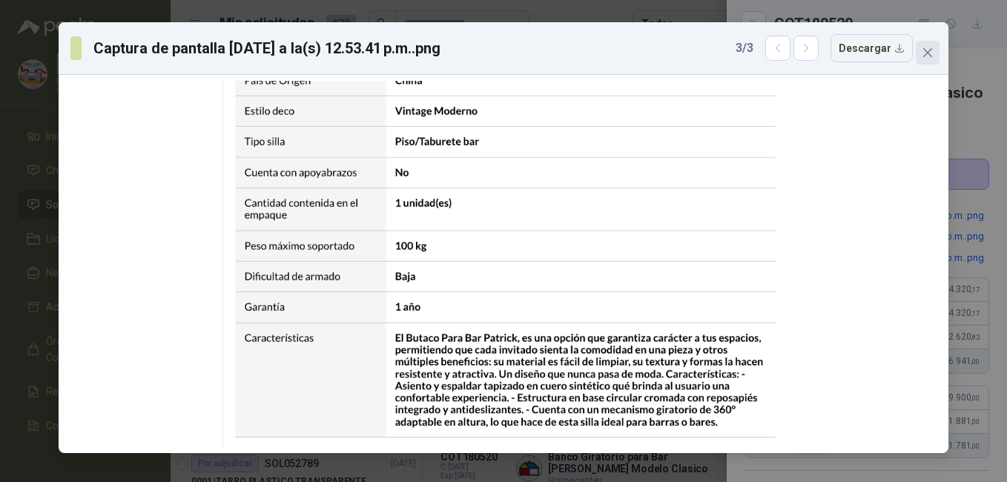
click at [931, 44] on button "Close" at bounding box center [928, 53] width 24 height 24
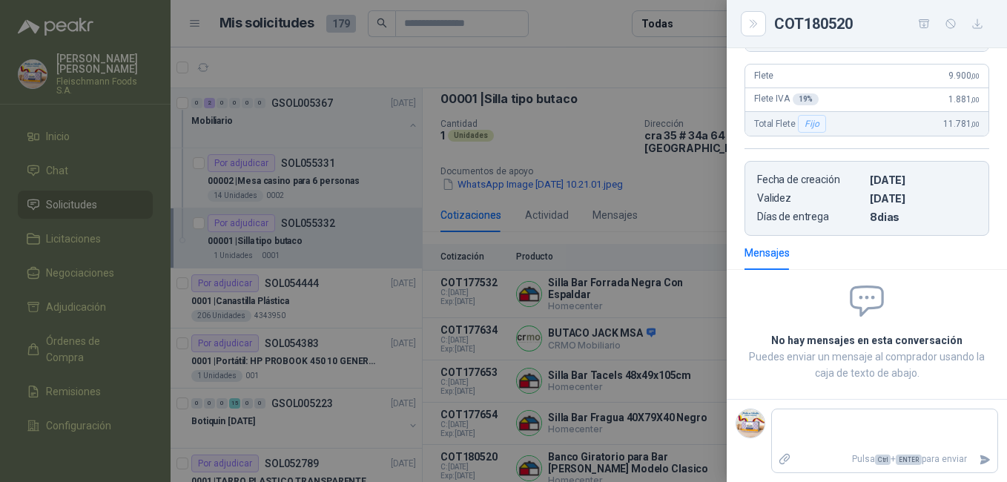
scroll to position [356, 0]
click at [597, 455] on div at bounding box center [503, 241] width 1007 height 482
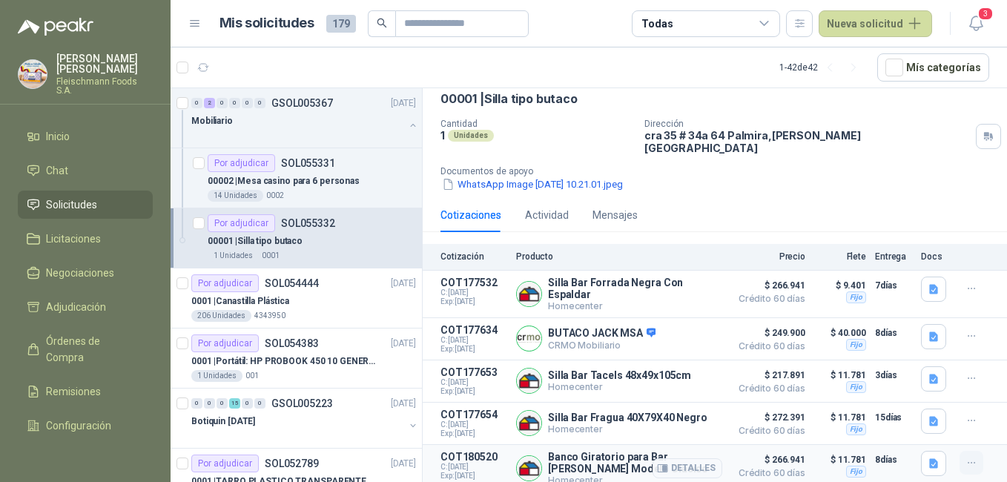
click at [968, 455] on button "button" at bounding box center [972, 463] width 24 height 24
click at [994, 395] on icon "button" at bounding box center [989, 396] width 11 height 11
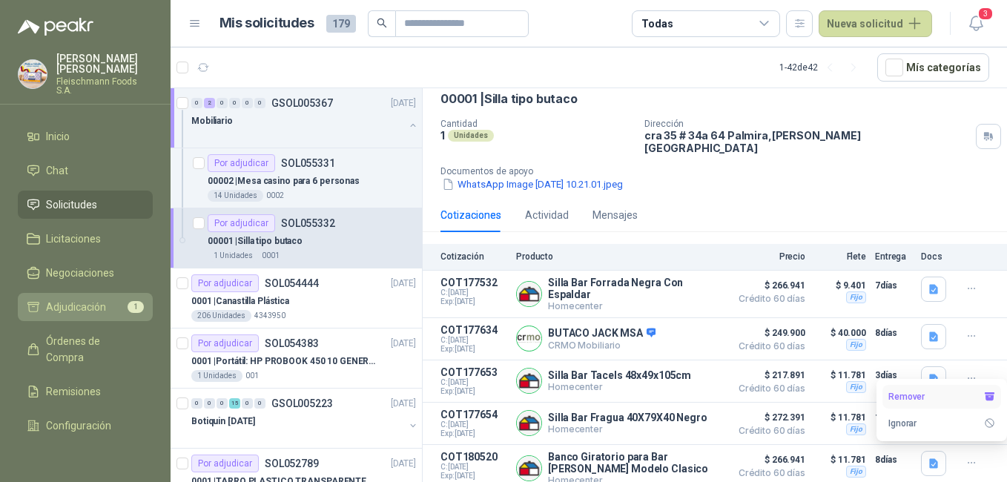
click at [112, 299] on li "Adjudicación 1" at bounding box center [85, 307] width 117 height 16
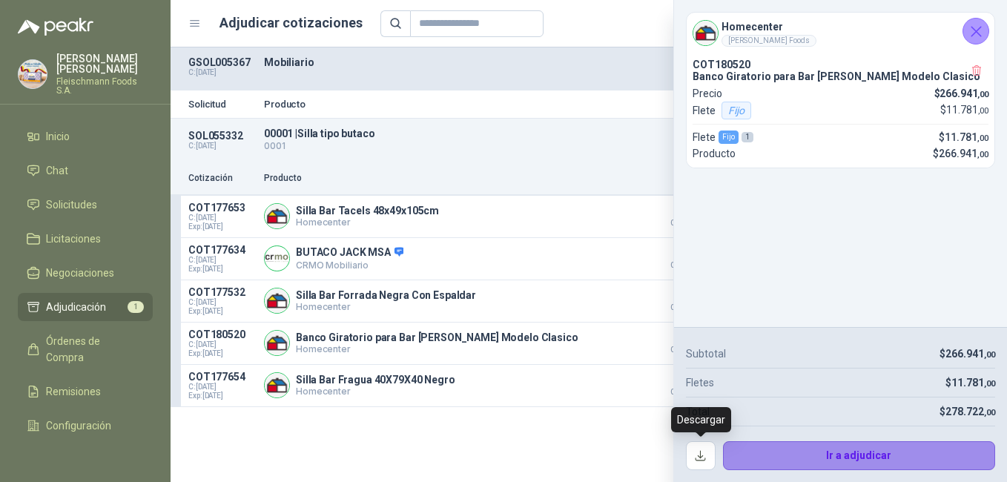
click at [845, 461] on button "Ir a adjudicar" at bounding box center [859, 456] width 273 height 30
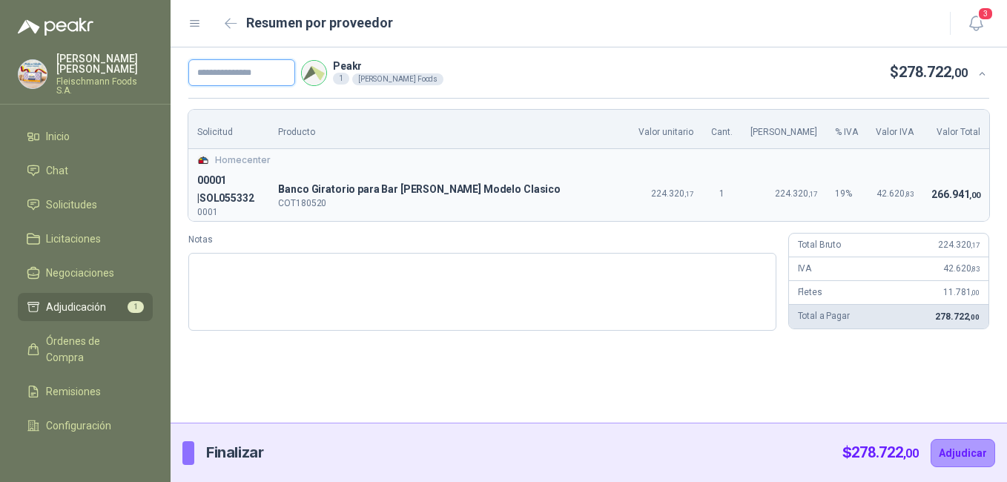
click at [267, 67] on input "text" at bounding box center [241, 72] width 107 height 27
drag, startPoint x: 240, startPoint y: 79, endPoint x: 144, endPoint y: 76, distance: 96.4
click at [144, 76] on div "[PERSON_NAME] [PERSON_NAME] Foods S.A. Inicio Chat Solicitudes Licitaciones Neg…" at bounding box center [503, 241] width 1007 height 482
paste input "text"
type input "******"
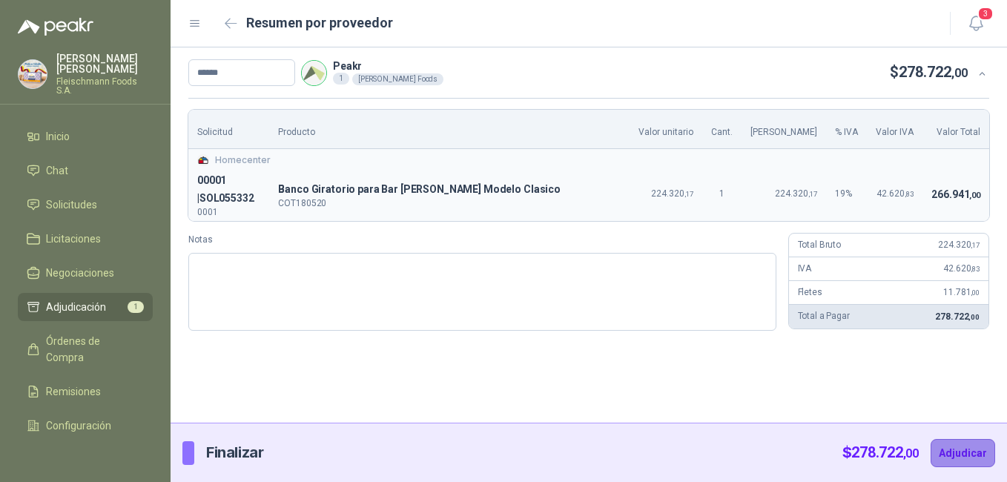
click at [982, 457] on button "Adjudicar" at bounding box center [963, 453] width 65 height 28
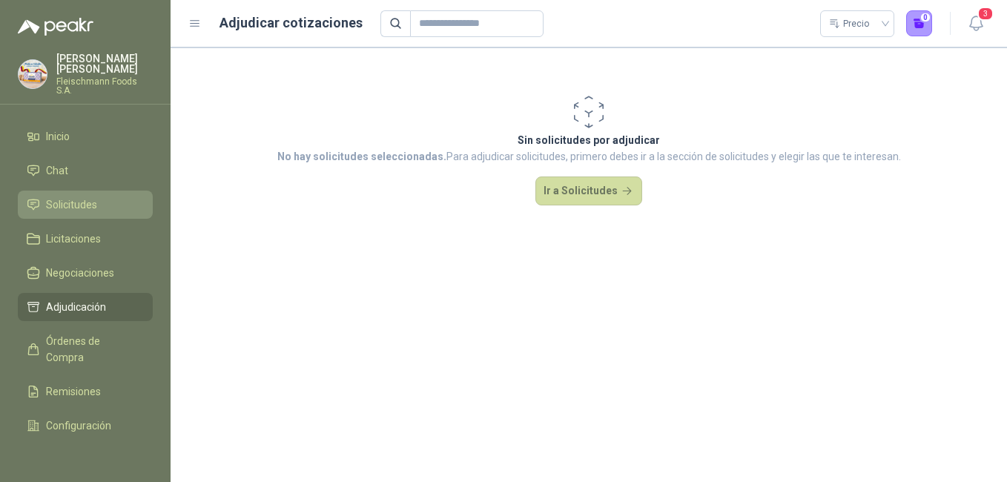
click at [67, 198] on span "Solicitudes" at bounding box center [71, 205] width 51 height 16
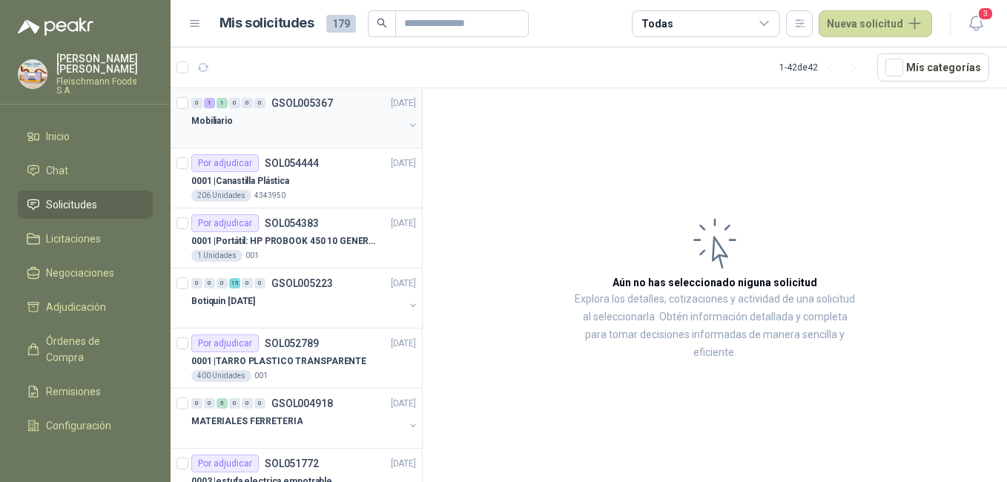
click at [225, 126] on p "Mobiliario" at bounding box center [212, 121] width 42 height 14
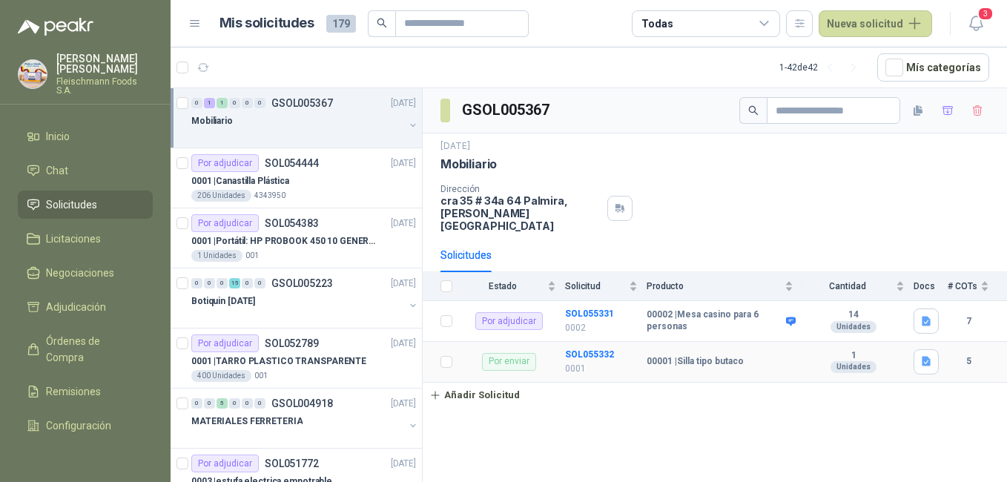
click at [681, 356] on b "00001 | Silla tipo butaco" at bounding box center [695, 362] width 97 height 12
click at [578, 349] on b "SOL055332" at bounding box center [589, 354] width 49 height 10
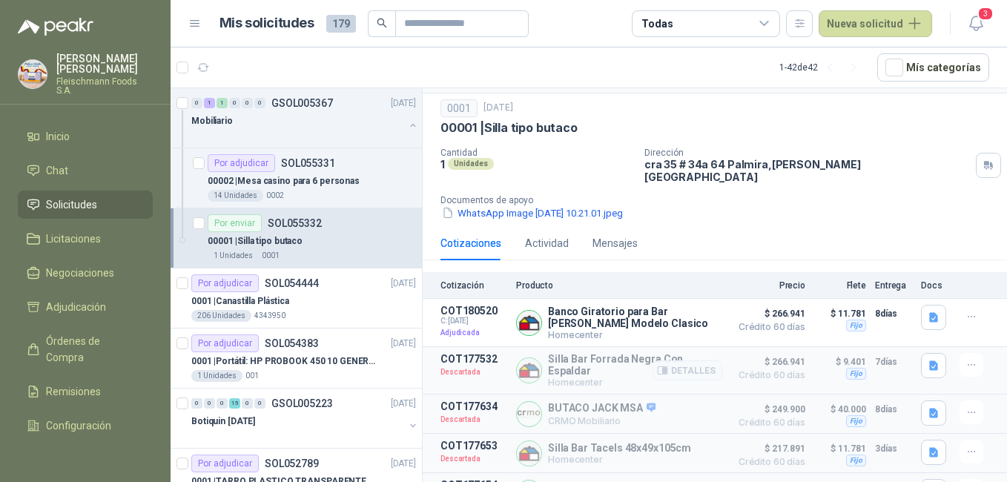
scroll to position [62, 0]
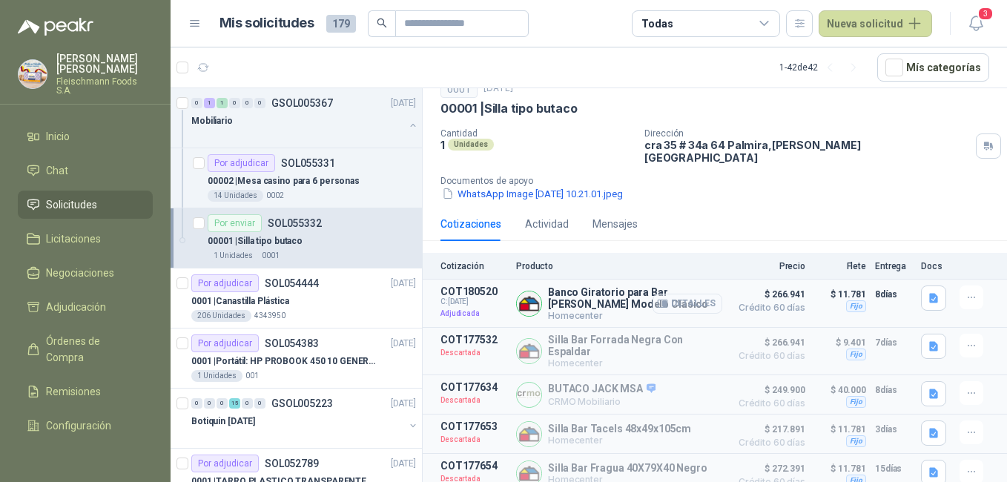
click at [679, 297] on button "Detalles" at bounding box center [688, 304] width 70 height 20
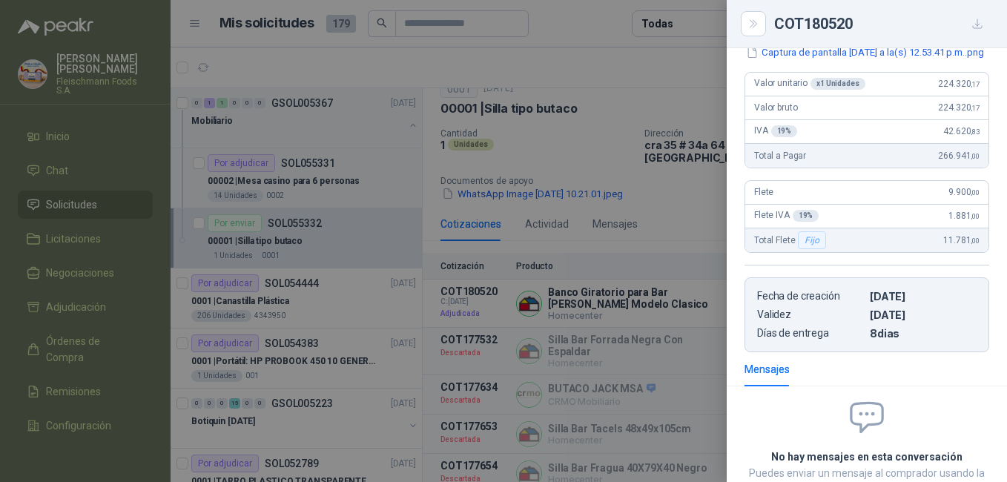
scroll to position [0, 0]
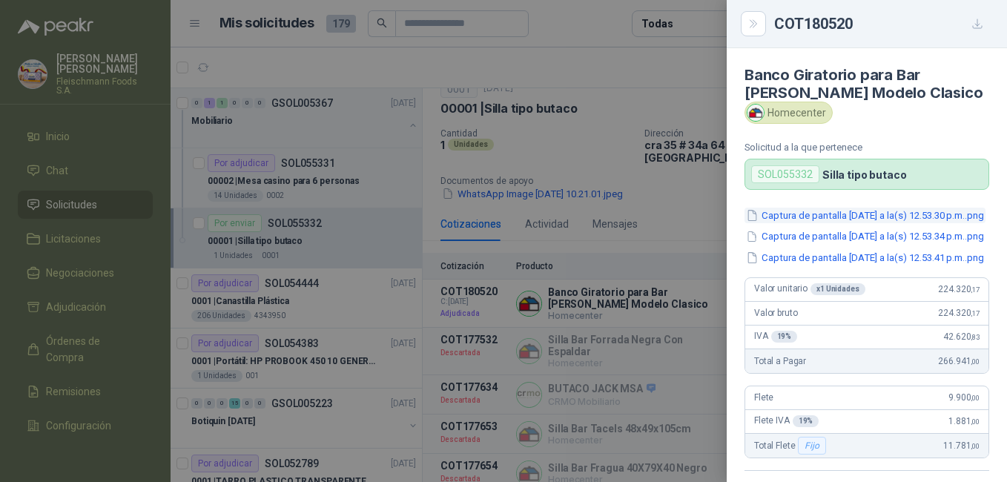
click at [849, 214] on button "Captura de pantalla [DATE] a la(s) 12.53.30 p.m..png" at bounding box center [865, 216] width 241 height 16
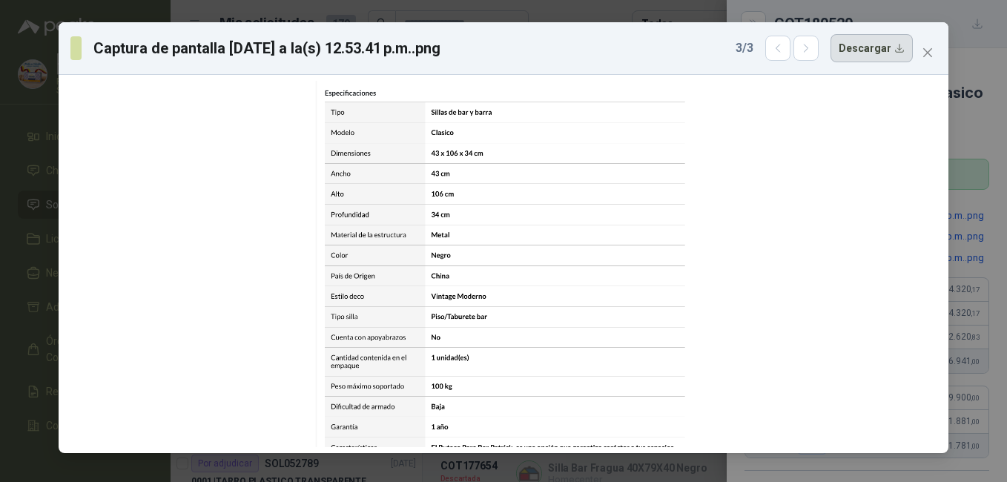
click at [899, 38] on button "Descargar" at bounding box center [872, 48] width 82 height 28
click at [567, 78] on div at bounding box center [504, 264] width 890 height 378
click at [778, 47] on icon "button" at bounding box center [778, 48] width 13 height 13
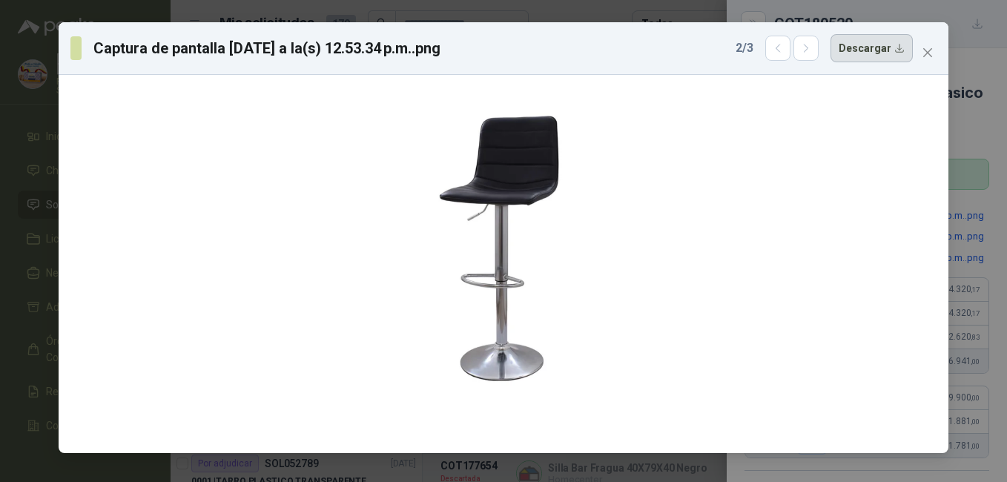
click at [863, 58] on button "Descargar" at bounding box center [872, 48] width 82 height 28
click at [937, 44] on button "Close" at bounding box center [928, 53] width 24 height 24
